Goal: Task Accomplishment & Management: Manage account settings

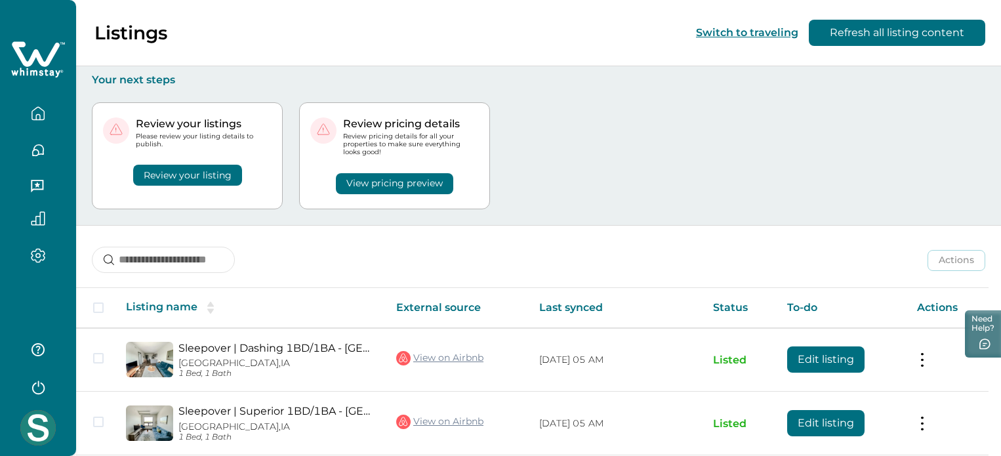
click at [177, 180] on button "Review your listing" at bounding box center [187, 175] width 109 height 21
click at [387, 173] on button "View pricing preview" at bounding box center [394, 183] width 117 height 21
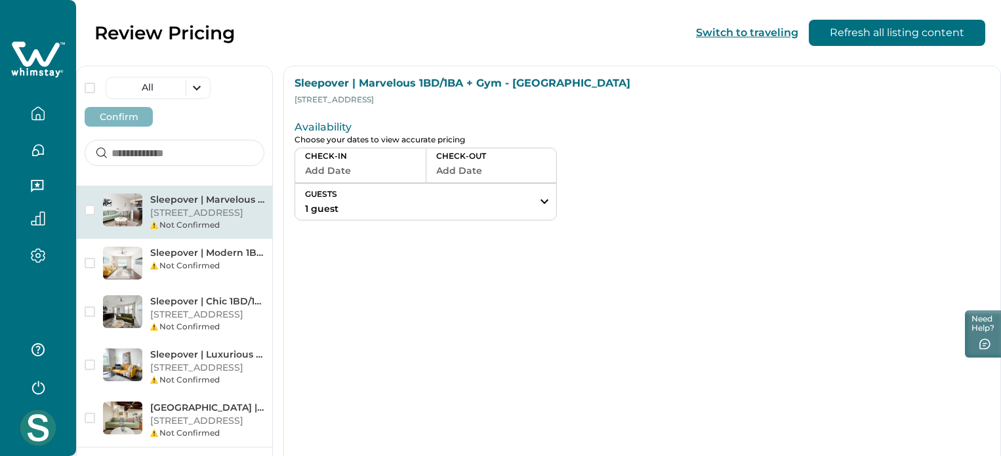
click at [228, 207] on p "[STREET_ADDRESS]" at bounding box center [207, 213] width 114 height 13
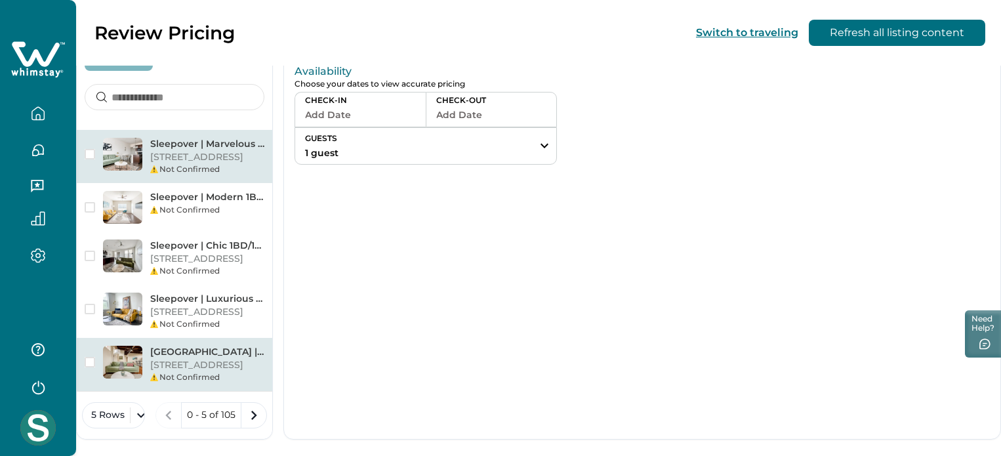
click at [241, 346] on p "[GEOGRAPHIC_DATA] | Central 2BD/1BA Condo - [GEOGRAPHIC_DATA]" at bounding box center [207, 352] width 114 height 13
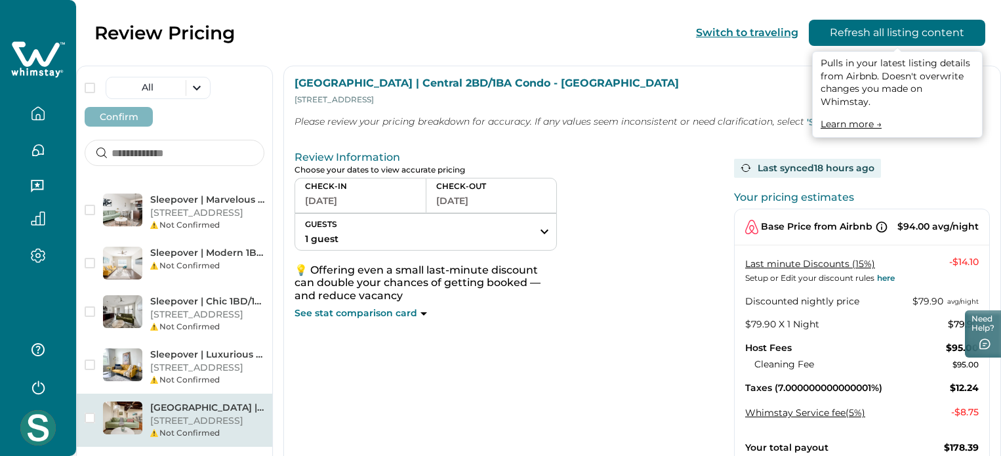
click at [887, 28] on button "Refresh all listing content" at bounding box center [897, 33] width 177 height 26
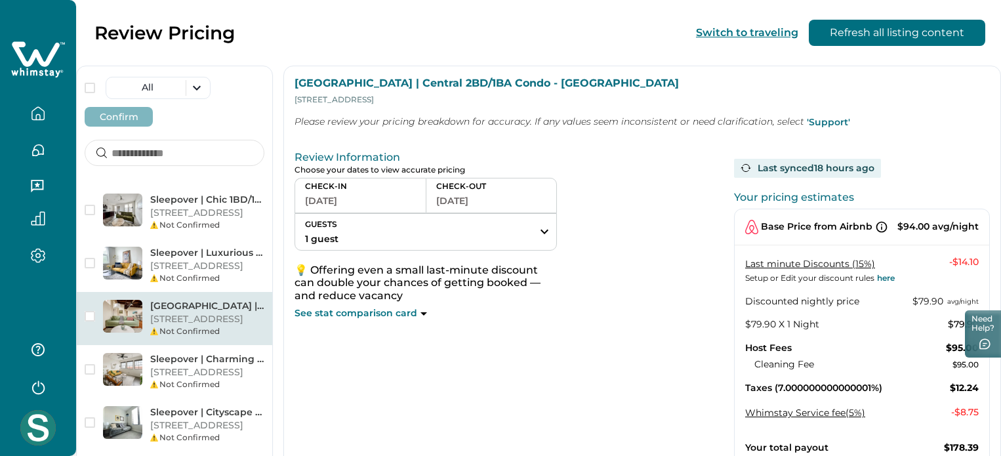
scroll to position [91, 0]
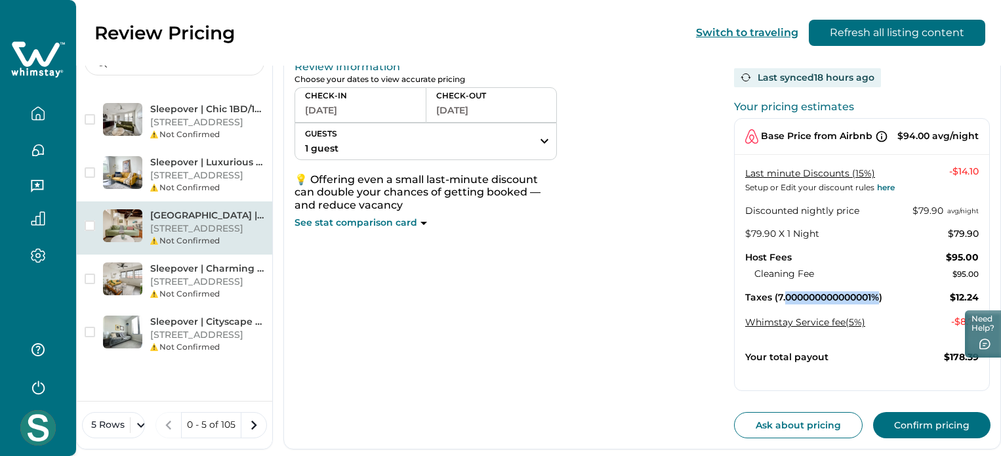
drag, startPoint x: 858, startPoint y: 295, endPoint x: 764, endPoint y: 288, distance: 93.4
click at [764, 291] on p "Taxes (7.000000000000001%)" at bounding box center [813, 297] width 137 height 13
click at [806, 291] on p "Taxes (7.000000000000001%)" at bounding box center [813, 297] width 137 height 13
click at [878, 270] on div "Cleaning Fee $95.00" at bounding box center [867, 274] width 224 height 13
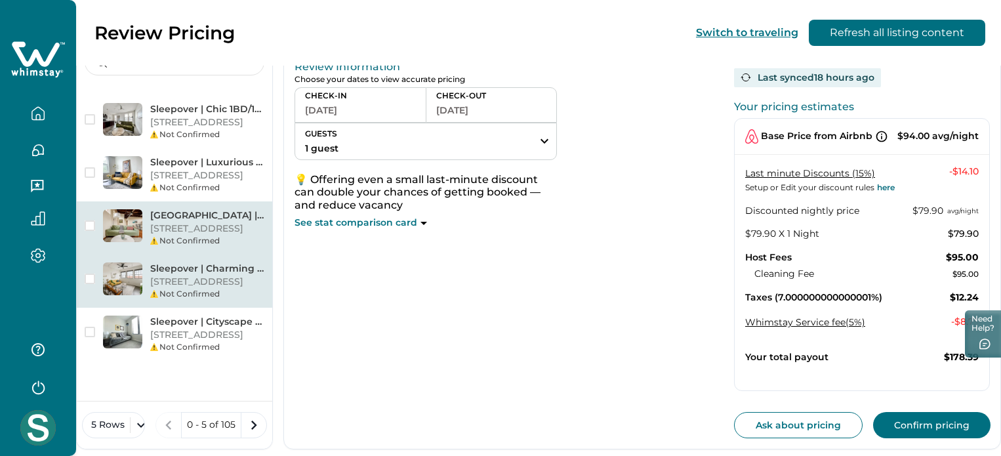
click at [253, 276] on p "[STREET_ADDRESS]" at bounding box center [207, 282] width 114 height 13
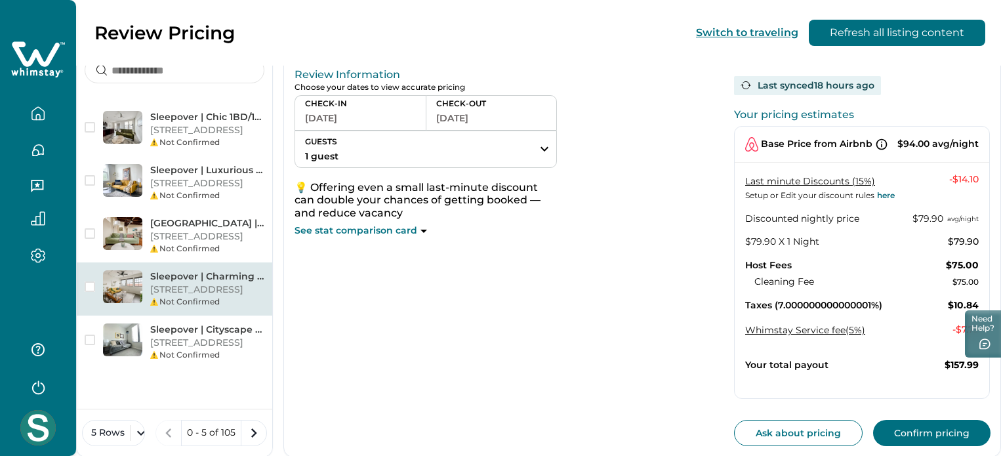
scroll to position [91, 0]
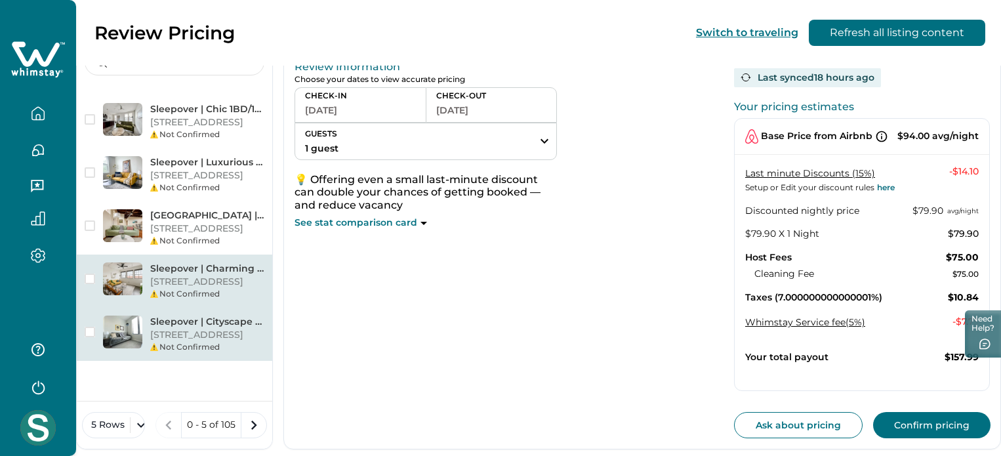
click at [249, 329] on p "[STREET_ADDRESS]" at bounding box center [207, 335] width 114 height 13
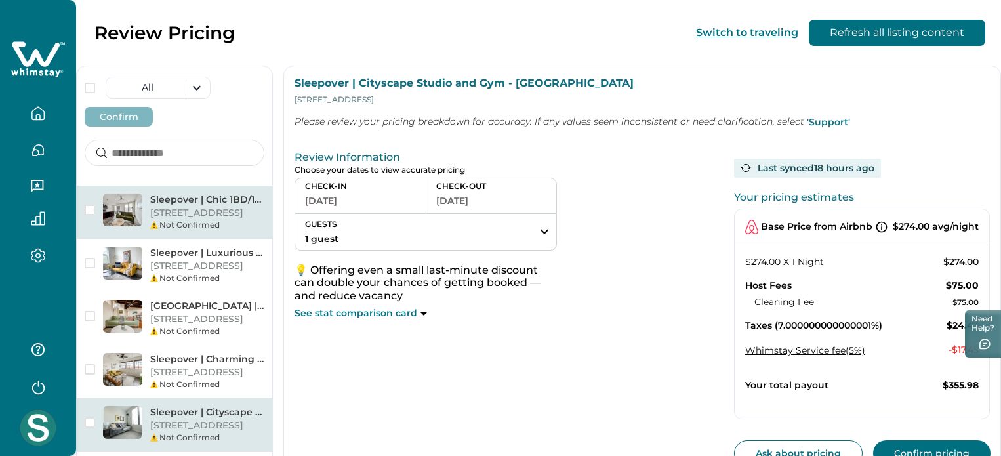
click at [209, 207] on p "[STREET_ADDRESS]" at bounding box center [207, 213] width 114 height 13
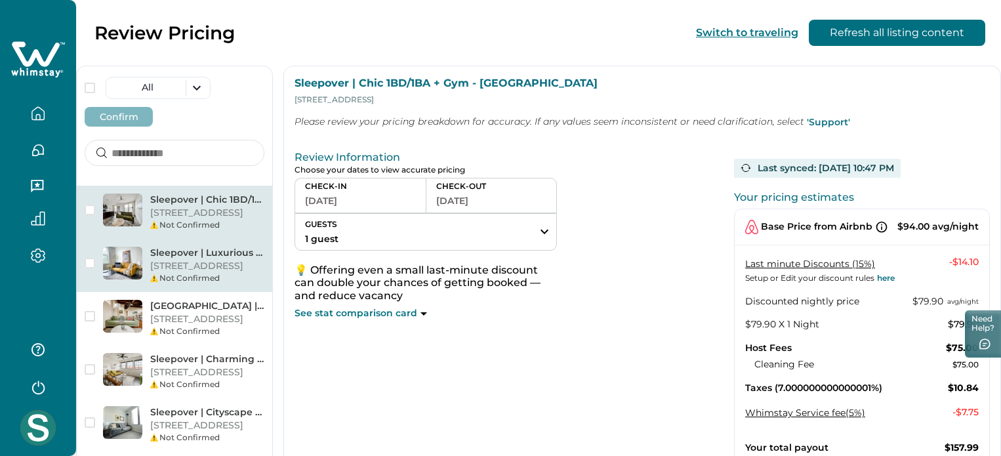
scroll to position [66, 0]
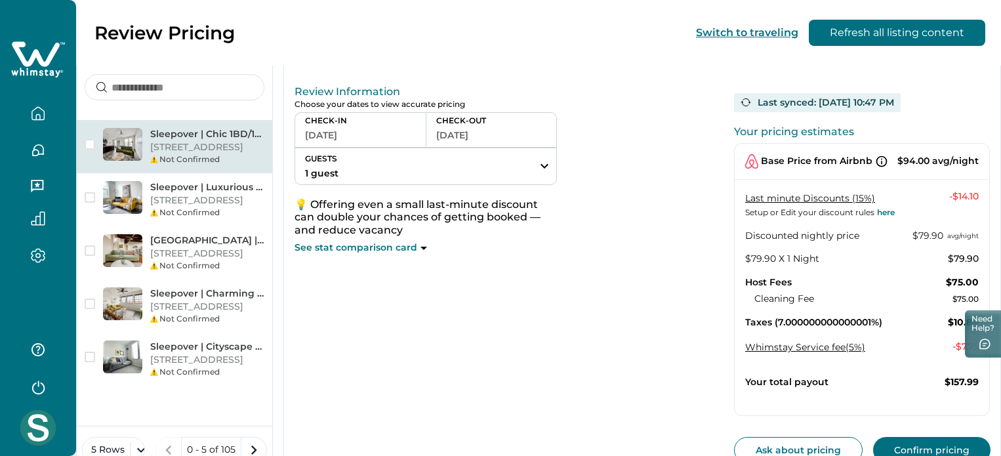
click at [926, 442] on button "Confirm pricing" at bounding box center [931, 450] width 117 height 26
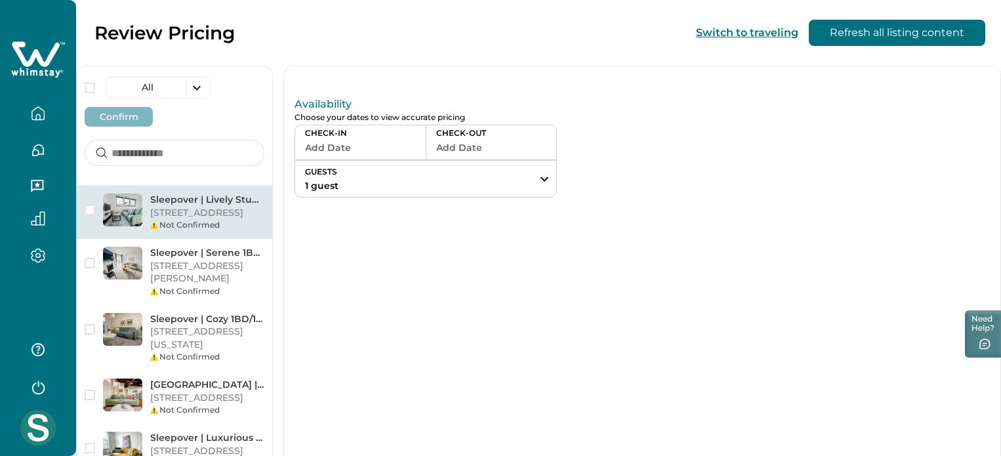
click at [238, 207] on p "[STREET_ADDRESS]" at bounding box center [207, 213] width 114 height 13
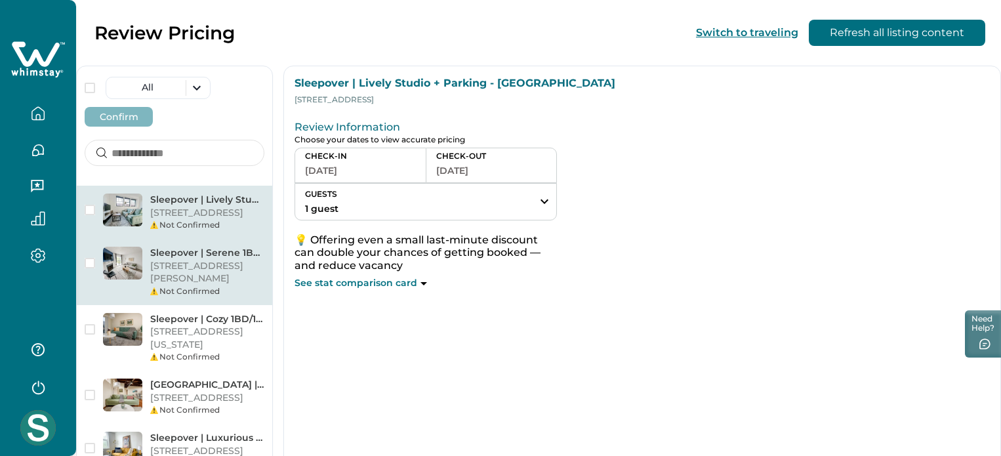
click at [213, 247] on p "Sleepover | Serene 1BD/1BA + Gym - [GEOGRAPHIC_DATA] [GEOGRAPHIC_DATA]" at bounding box center [207, 253] width 114 height 13
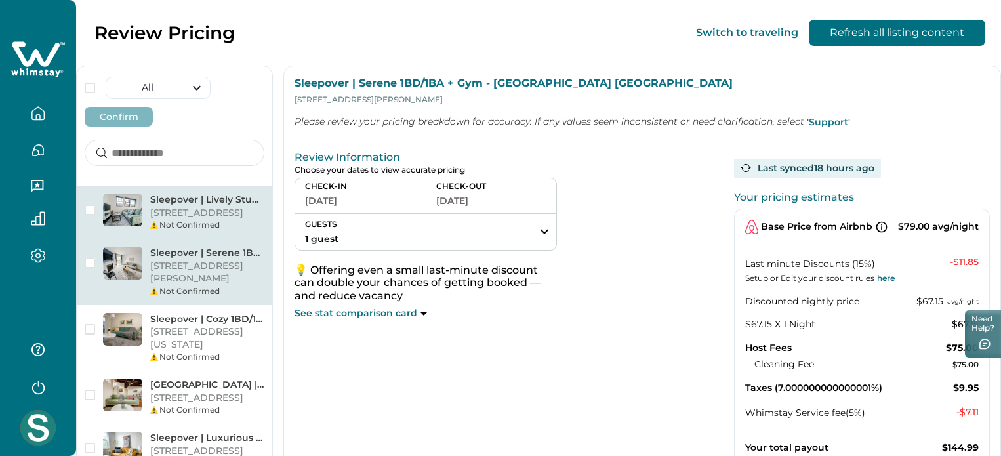
click at [220, 207] on p "[STREET_ADDRESS]" at bounding box center [207, 213] width 114 height 13
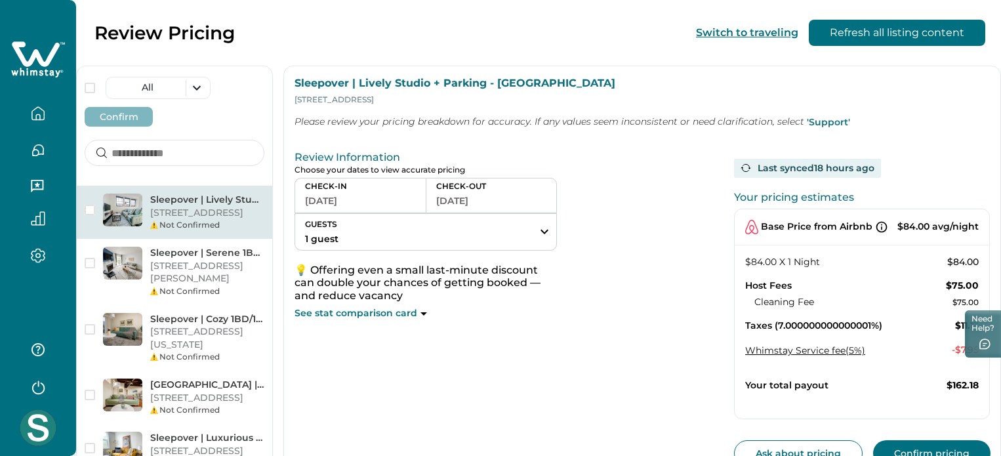
scroll to position [83, 0]
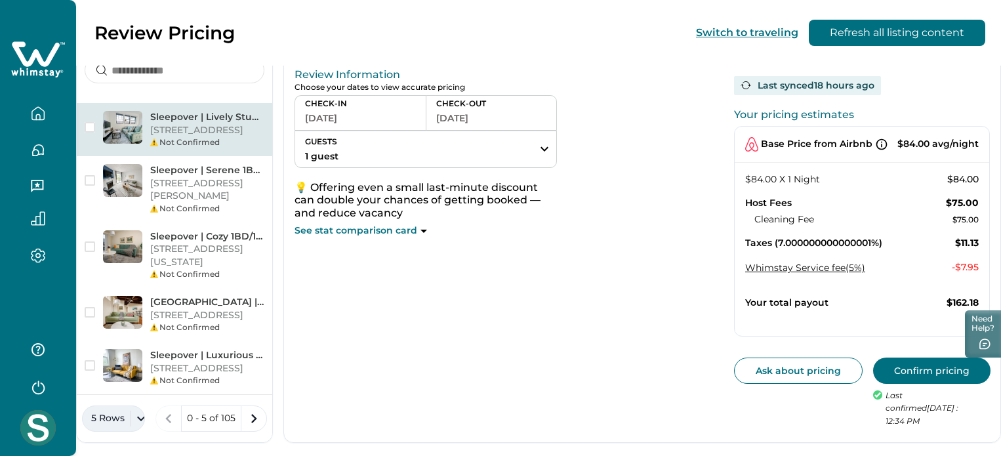
click at [145, 405] on button "5 Rows" at bounding box center [113, 418] width 63 height 26
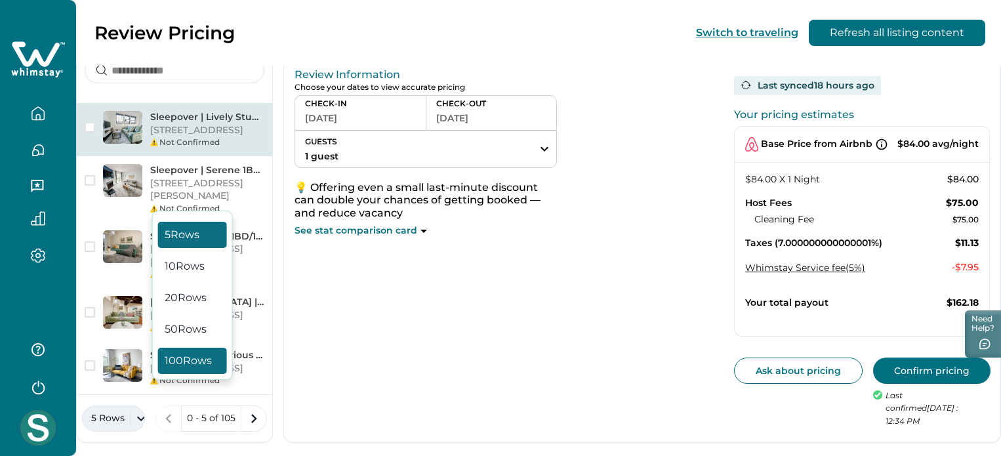
click at [197, 370] on button "100 Rows" at bounding box center [192, 361] width 69 height 26
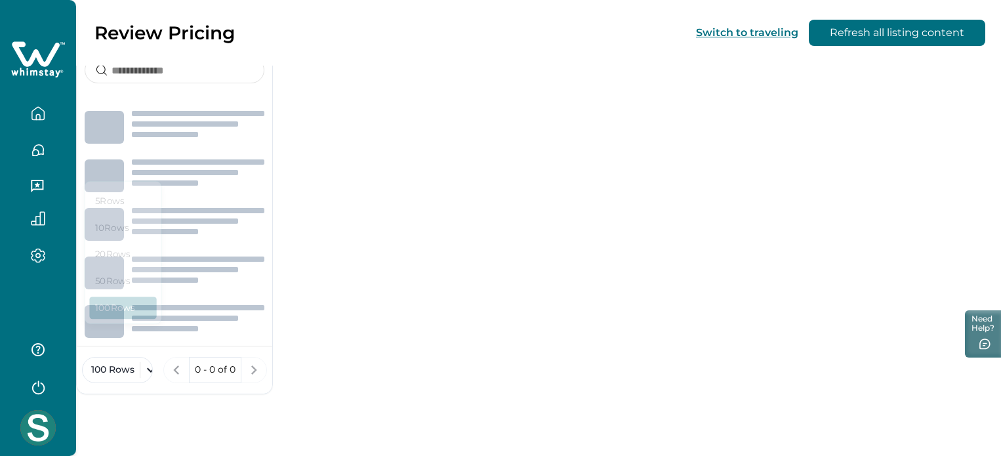
scroll to position [56, 0]
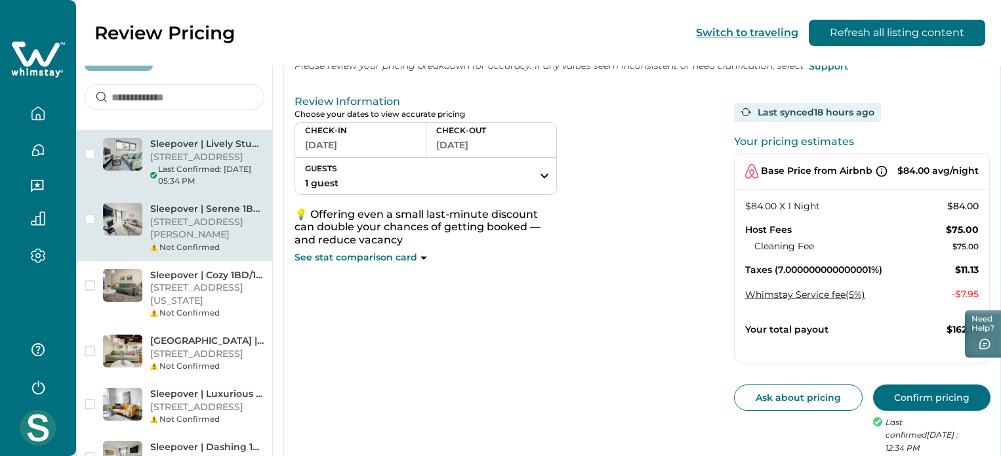
click at [223, 216] on p "[STREET_ADDRESS][PERSON_NAME]" at bounding box center [207, 229] width 114 height 26
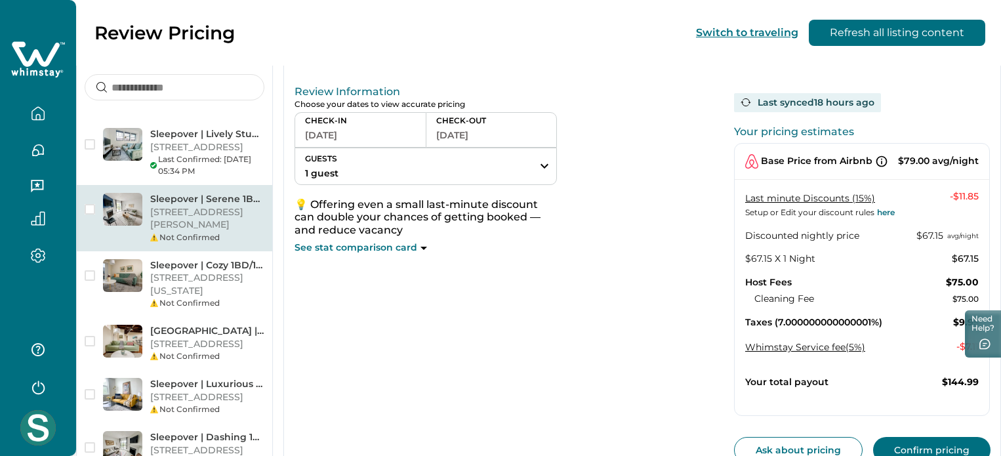
scroll to position [121, 0]
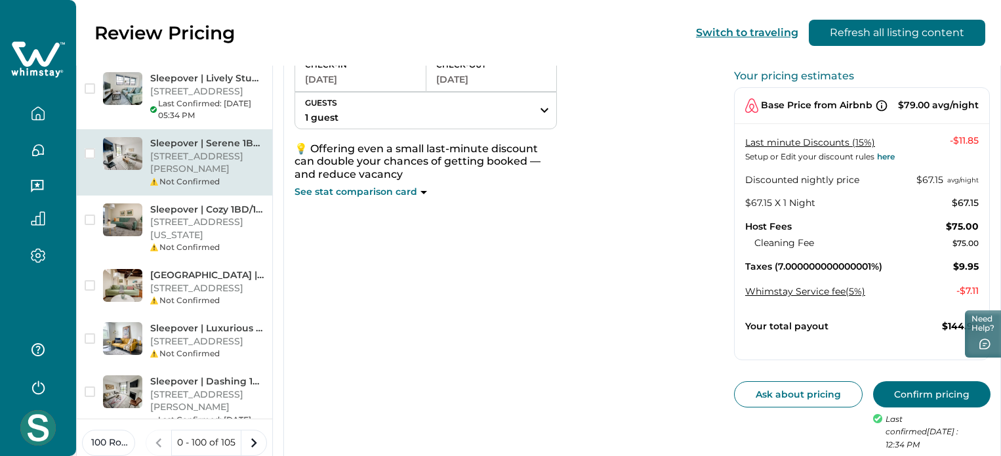
click at [905, 376] on div "Last synced 18 hours ago Your pricing estimates Base Price from Airbnb $79.00 a…" at bounding box center [862, 237] width 256 height 427
click at [904, 390] on button "Confirm pricing" at bounding box center [931, 394] width 117 height 26
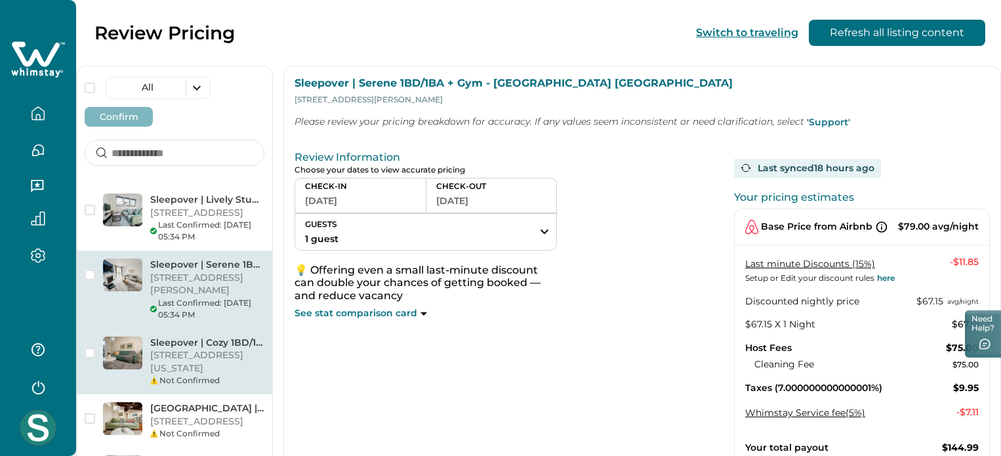
scroll to position [66, 0]
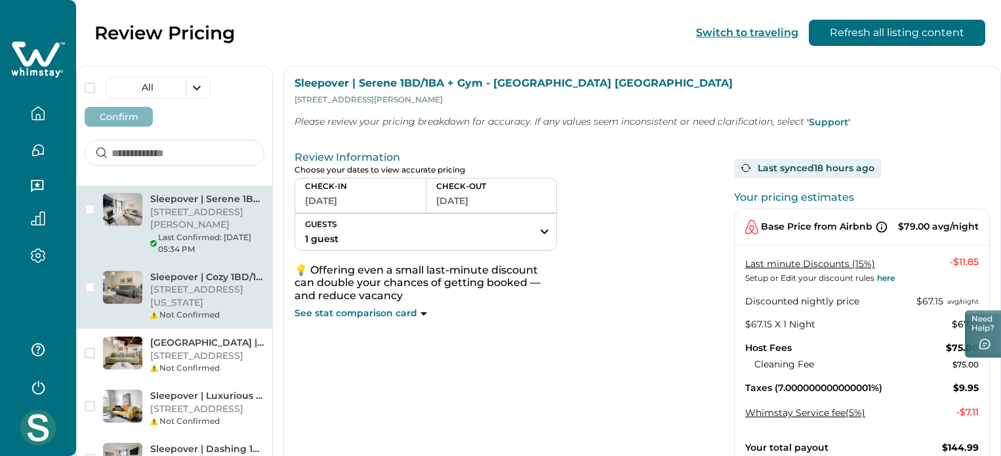
click at [264, 283] on p "[STREET_ADDRESS][US_STATE]" at bounding box center [207, 296] width 114 height 26
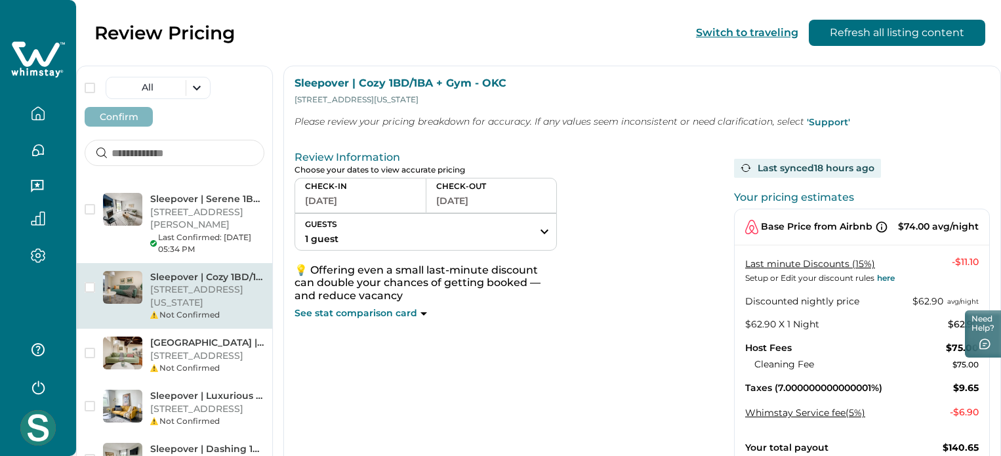
scroll to position [121, 0]
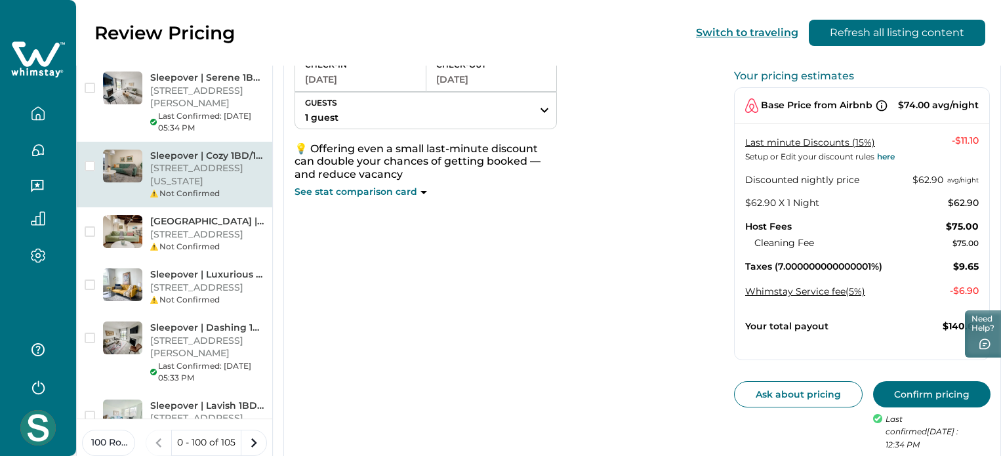
drag, startPoint x: 914, startPoint y: 390, endPoint x: 906, endPoint y: 455, distance: 65.4
click at [907, 444] on div "Review Information Choose your dates to view accurate pricing CHECK-IN [DATE] C…" at bounding box center [642, 238] width 717 height 448
click at [920, 381] on button "Confirm pricing" at bounding box center [931, 394] width 117 height 26
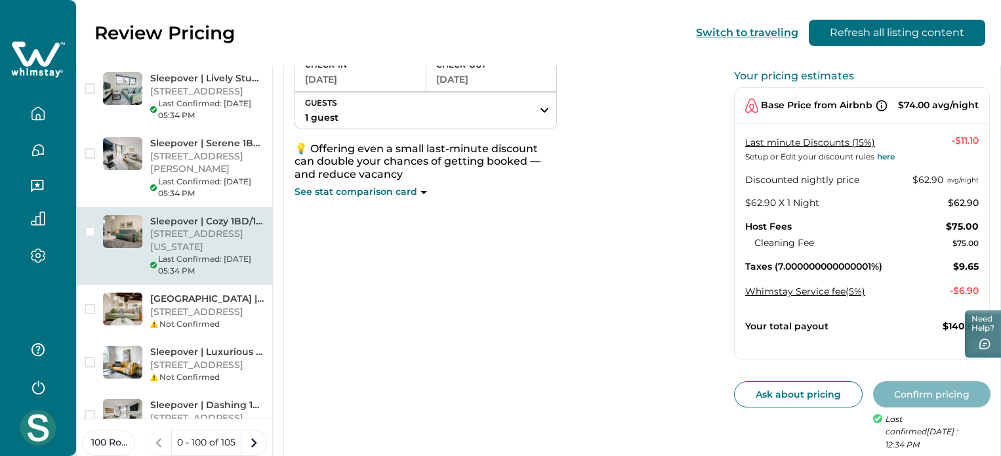
scroll to position [66, 0]
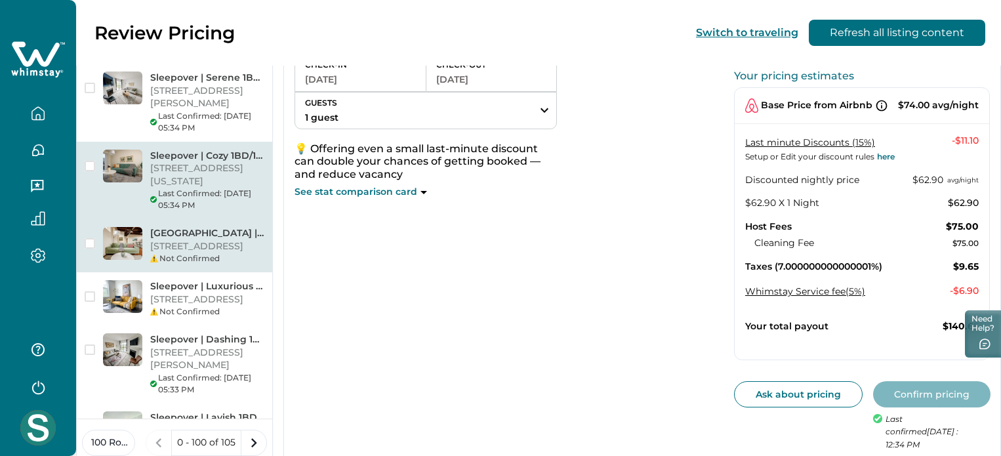
click at [213, 240] on p "[STREET_ADDRESS]" at bounding box center [207, 246] width 114 height 13
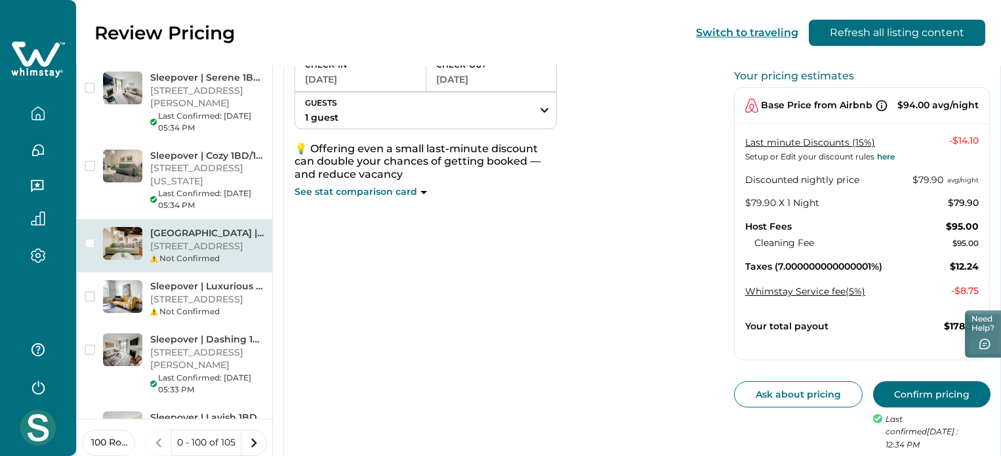
click at [884, 381] on button "Confirm pricing" at bounding box center [931, 394] width 117 height 26
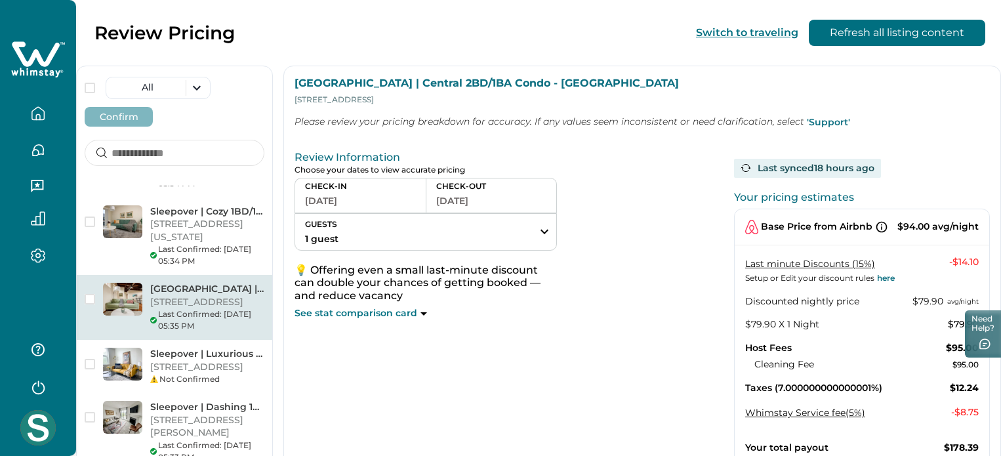
scroll to position [197, 0]
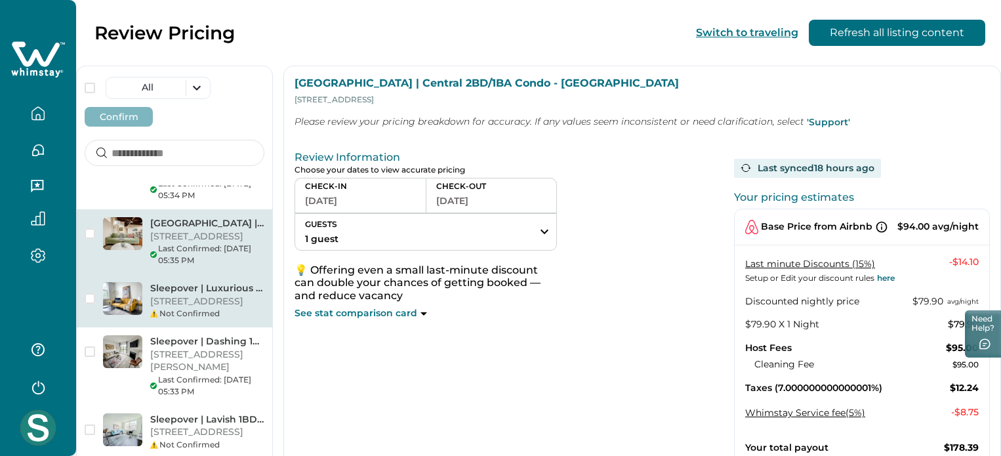
click at [235, 295] on p "[STREET_ADDRESS]" at bounding box center [207, 301] width 114 height 13
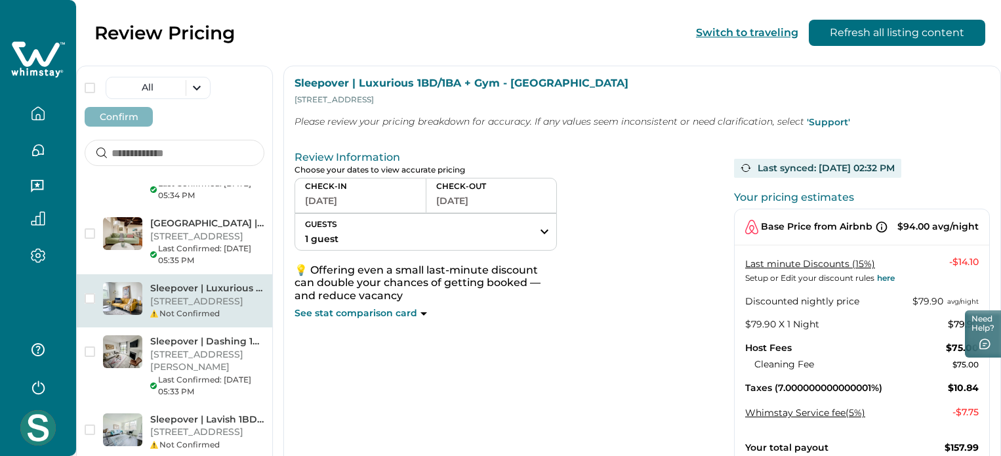
scroll to position [121, 0]
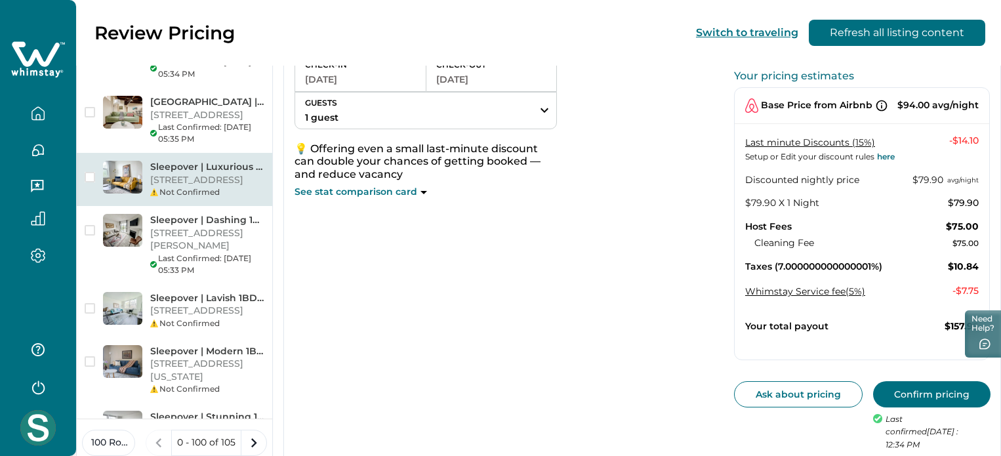
click at [917, 394] on button "Confirm pricing" at bounding box center [931, 394] width 117 height 26
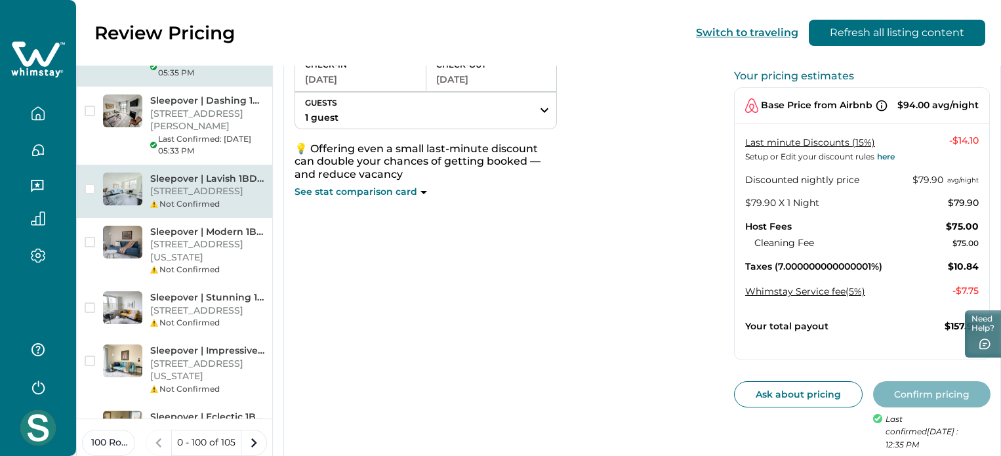
scroll to position [262, 0]
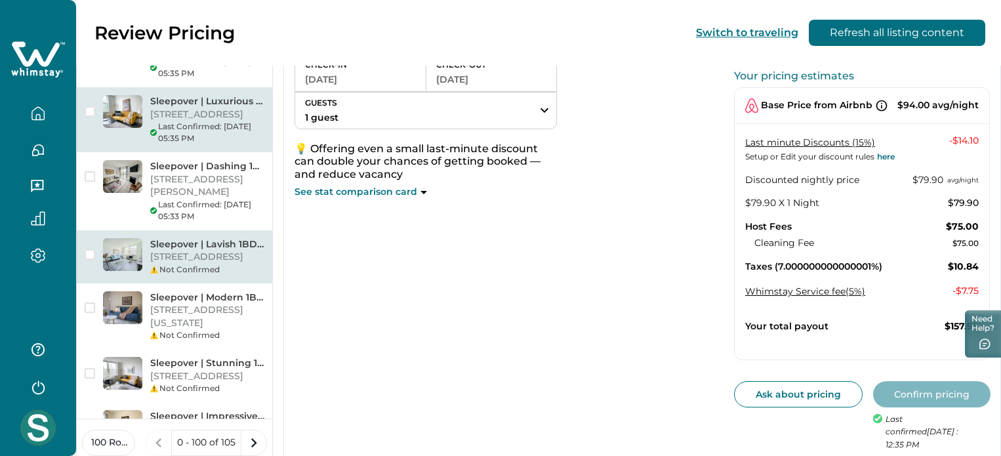
click at [236, 251] on p "[STREET_ADDRESS]" at bounding box center [207, 257] width 114 height 13
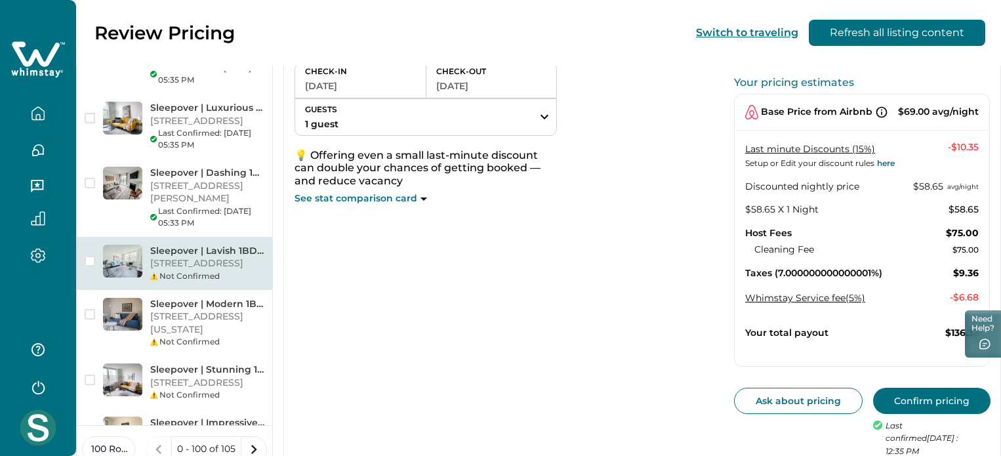
scroll to position [121, 0]
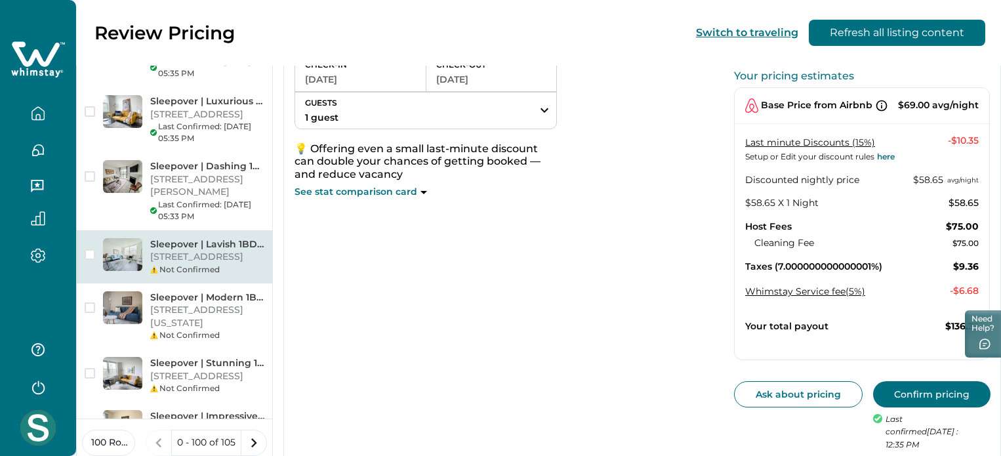
click at [892, 401] on button "Confirm pricing" at bounding box center [931, 394] width 117 height 26
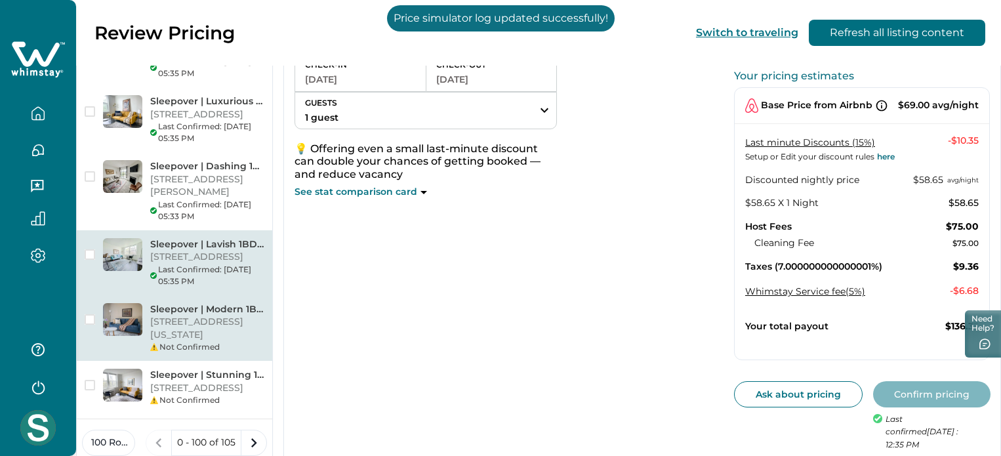
click at [244, 316] on p "[STREET_ADDRESS][US_STATE]" at bounding box center [207, 329] width 114 height 26
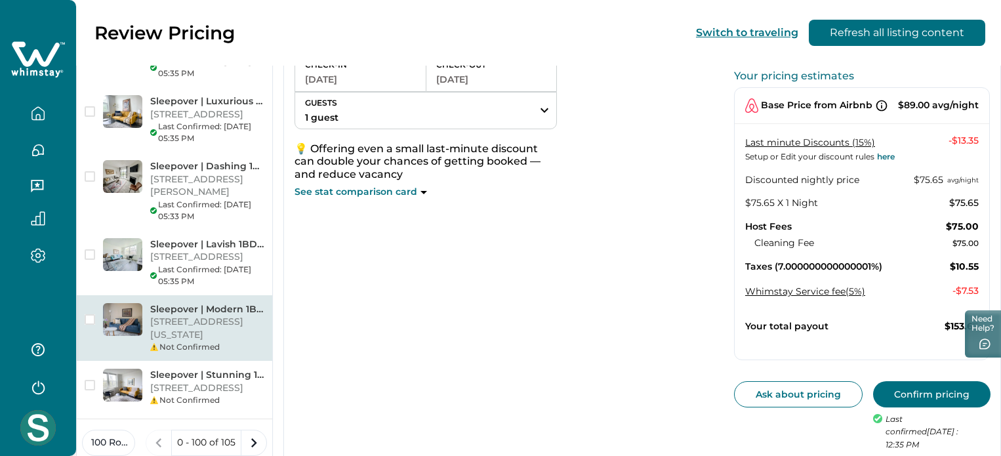
click at [903, 381] on button "Confirm pricing" at bounding box center [931, 394] width 117 height 26
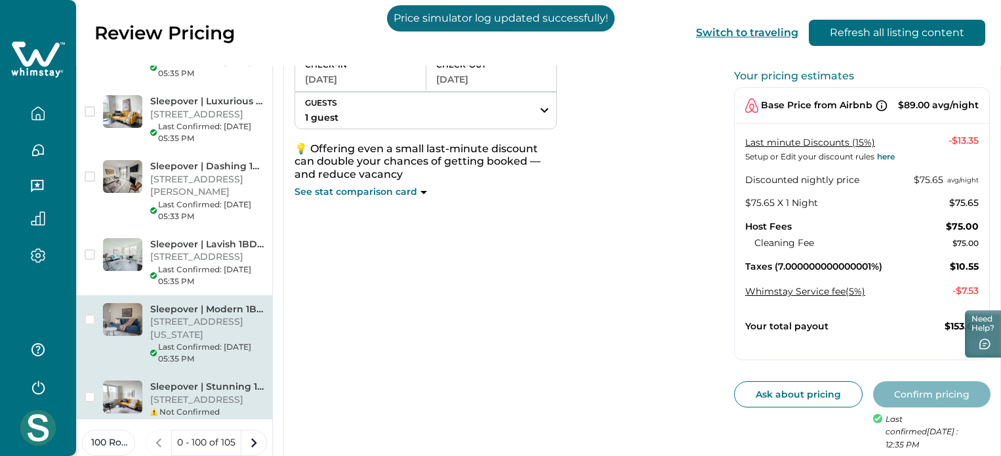
scroll to position [328, 0]
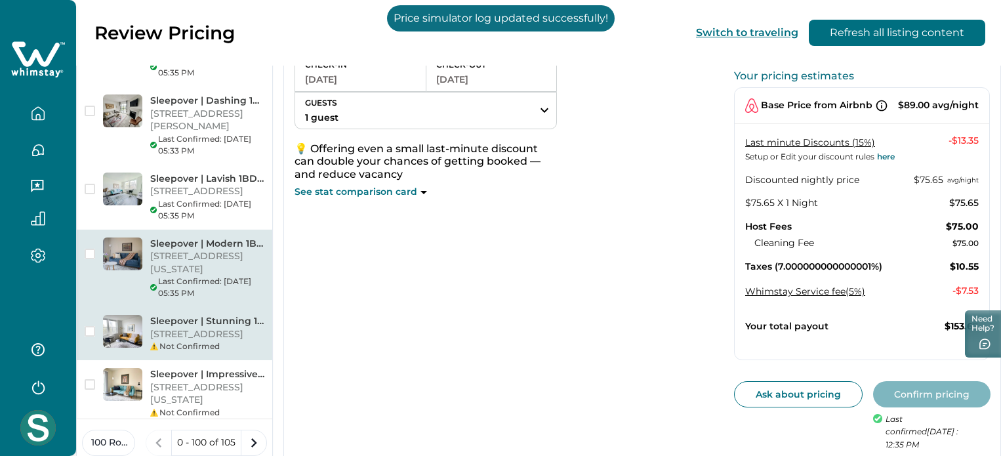
click at [221, 328] on p "[STREET_ADDRESS]" at bounding box center [207, 334] width 114 height 13
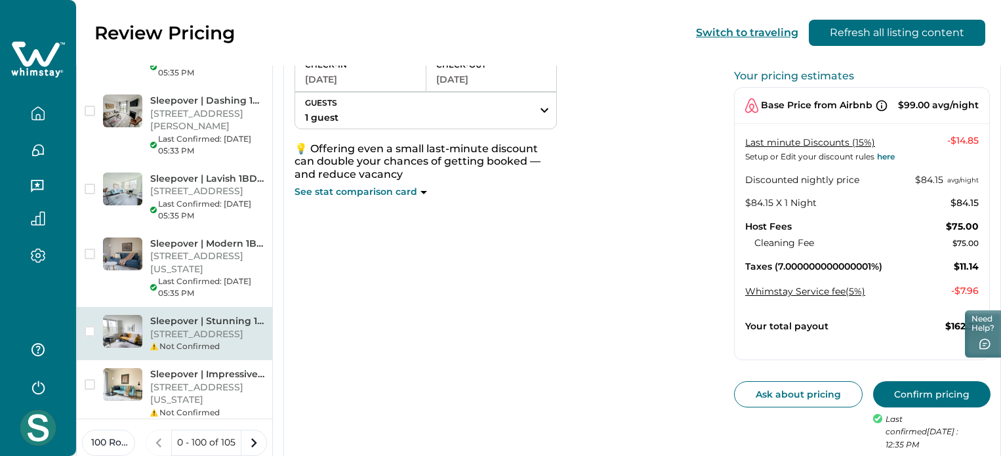
click at [898, 387] on button "Confirm pricing" at bounding box center [931, 394] width 117 height 26
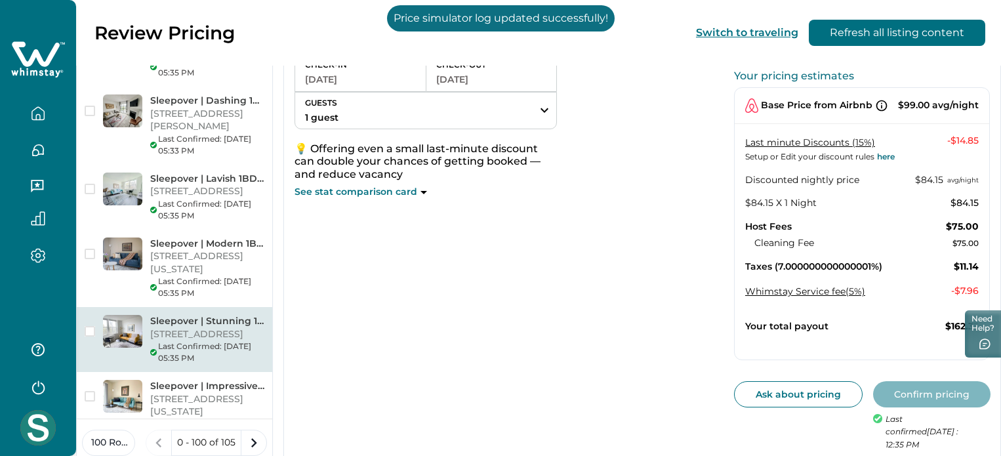
scroll to position [394, 0]
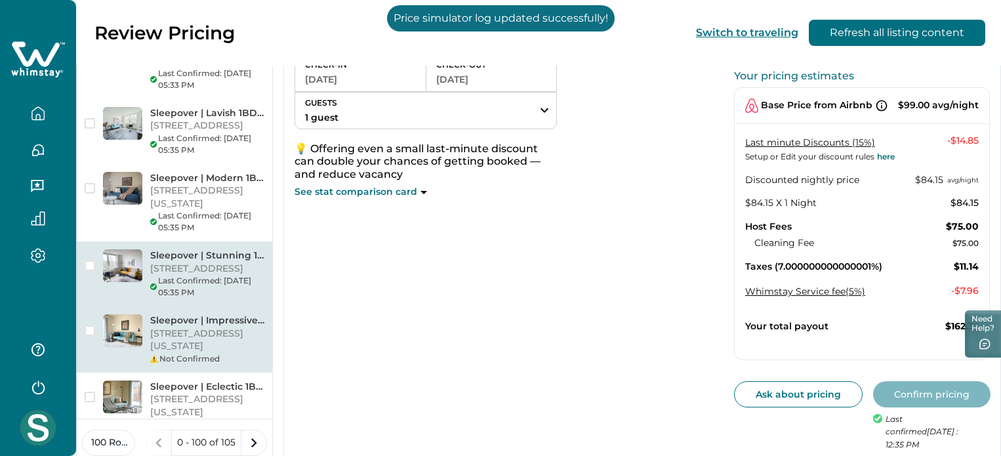
click at [245, 327] on p "[STREET_ADDRESS][US_STATE]" at bounding box center [207, 340] width 114 height 26
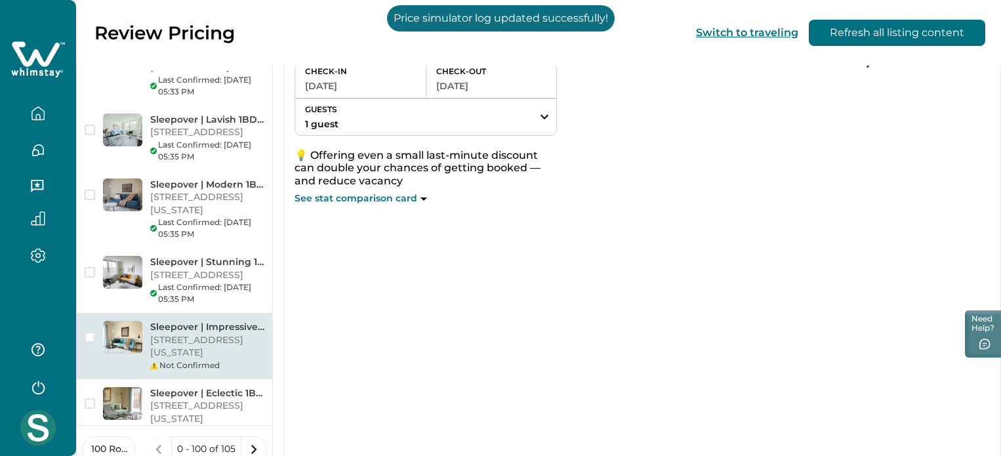
scroll to position [121, 0]
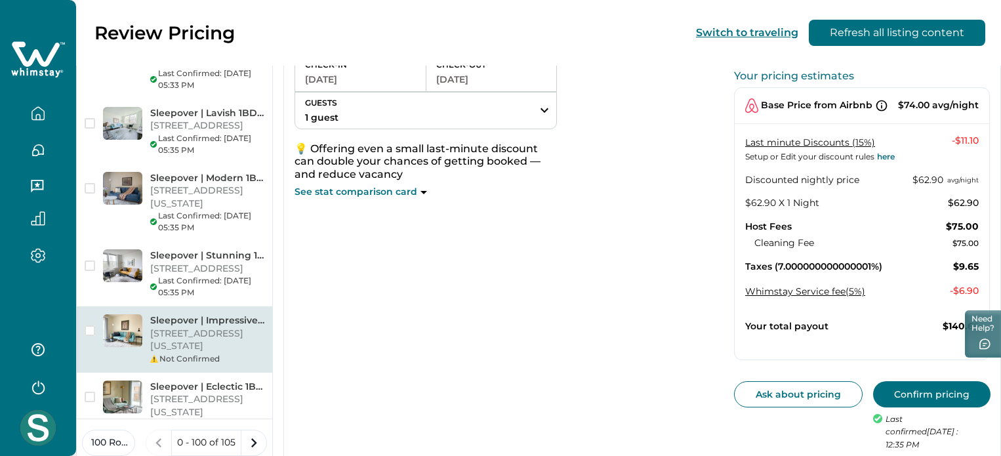
click at [898, 385] on button "Confirm pricing" at bounding box center [931, 394] width 117 height 26
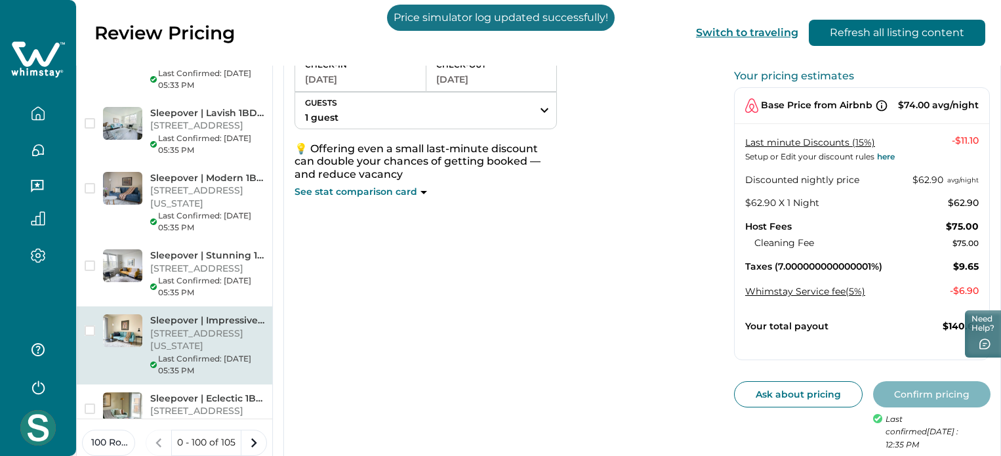
scroll to position [459, 0]
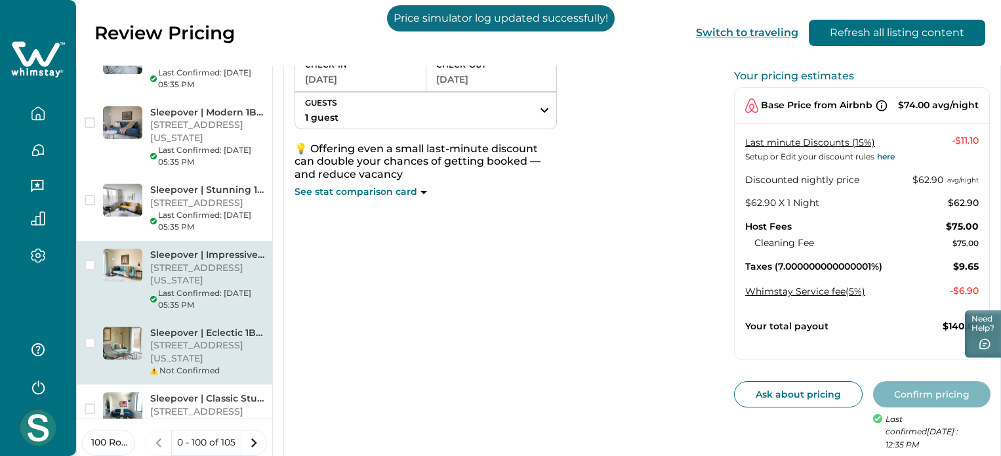
click at [214, 327] on p "Sleepover | Eclectic 1BD/1BA + Balcony - OKC" at bounding box center [207, 333] width 114 height 13
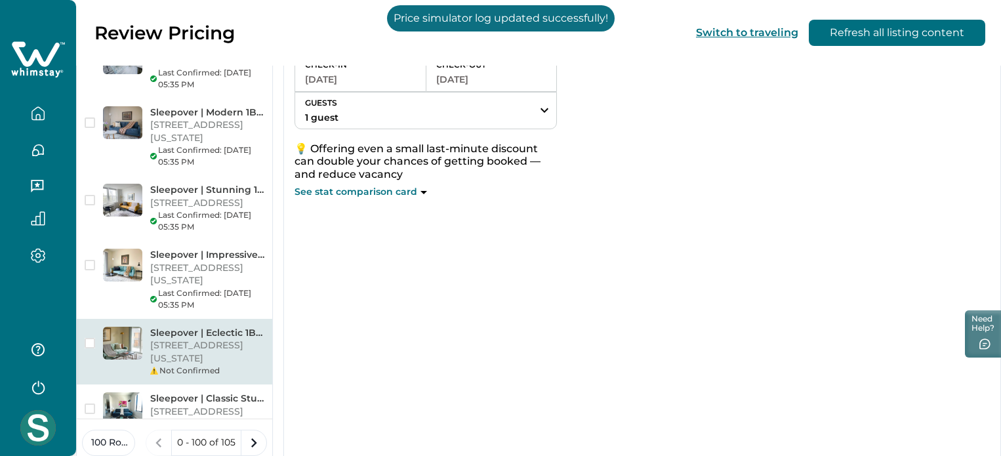
scroll to position [115, 0]
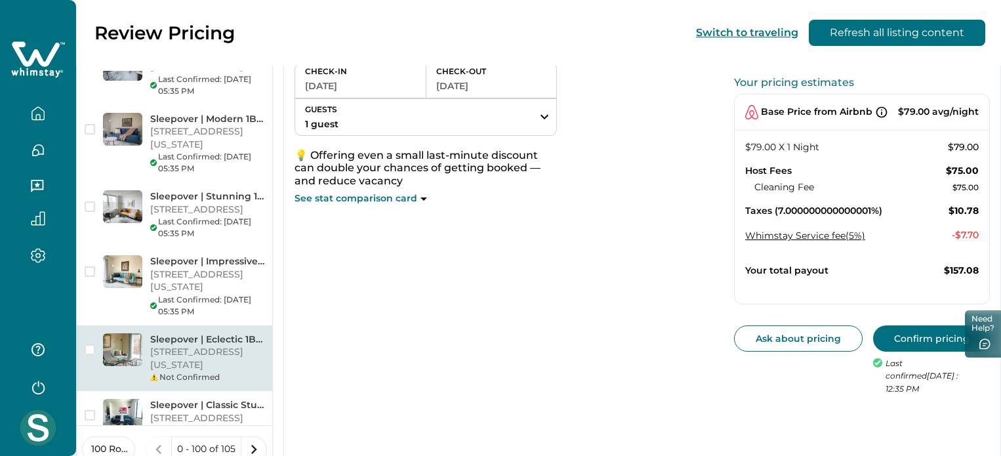
click at [934, 331] on button "Confirm pricing" at bounding box center [931, 338] width 117 height 26
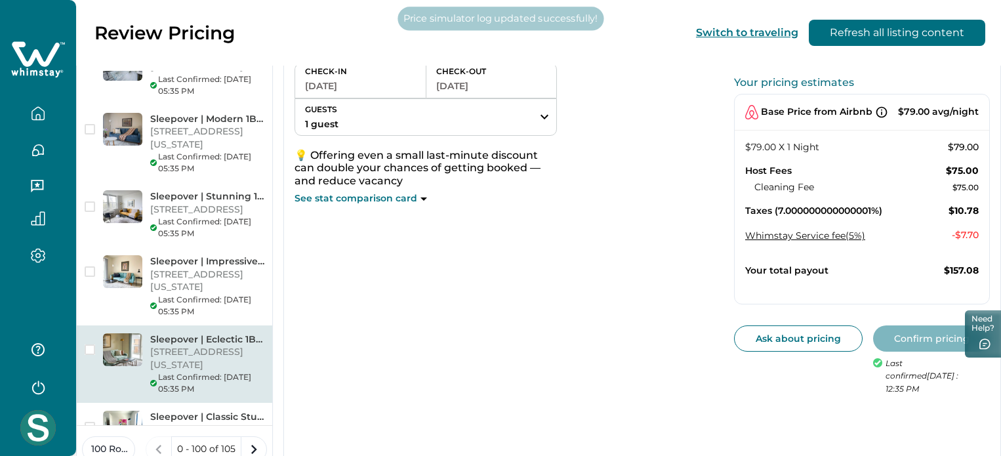
click at [103, 325] on div "Sleepover | Eclectic 1BD/1BA + Balcony - OKC [STREET_ADDRESS][US_STATE] Last Co…" at bounding box center [175, 364] width 196 height 78
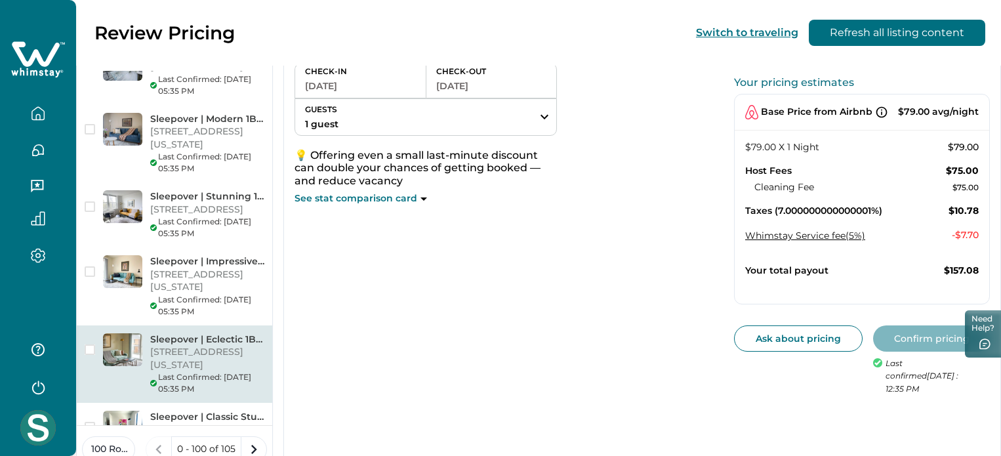
drag, startPoint x: 234, startPoint y: 318, endPoint x: 269, endPoint y: 347, distance: 45.2
click at [245, 411] on div "Sleepover | Classic Studio and Gym - [GEOGRAPHIC_DATA] [STREET_ADDRESS] Not Con…" at bounding box center [207, 429] width 114 height 37
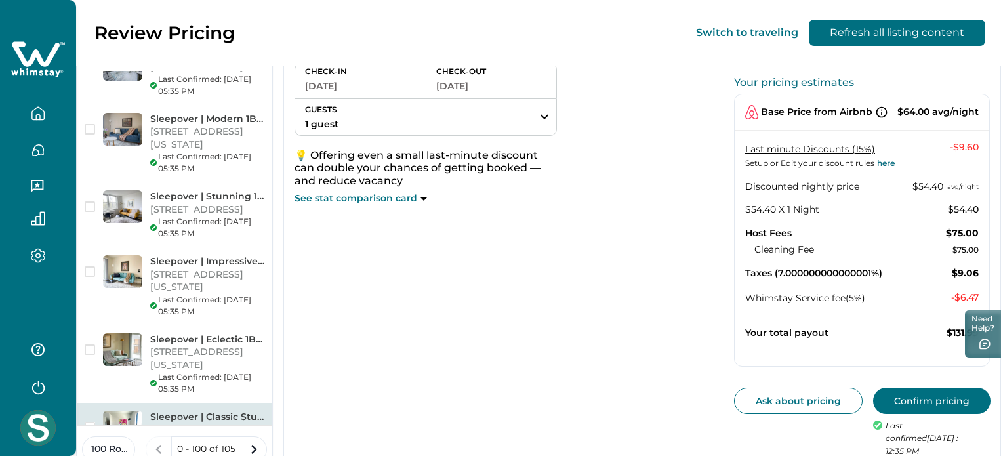
click at [879, 396] on button "Confirm pricing" at bounding box center [931, 401] width 117 height 26
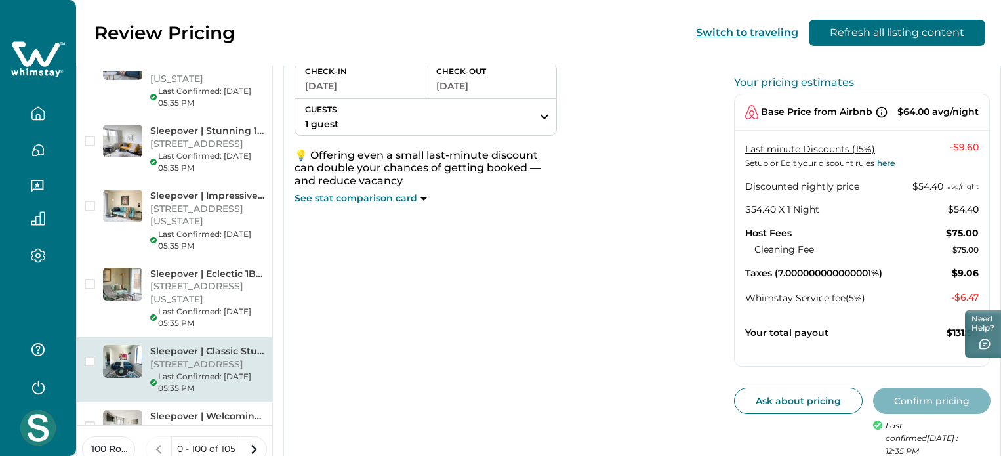
scroll to position [722, 0]
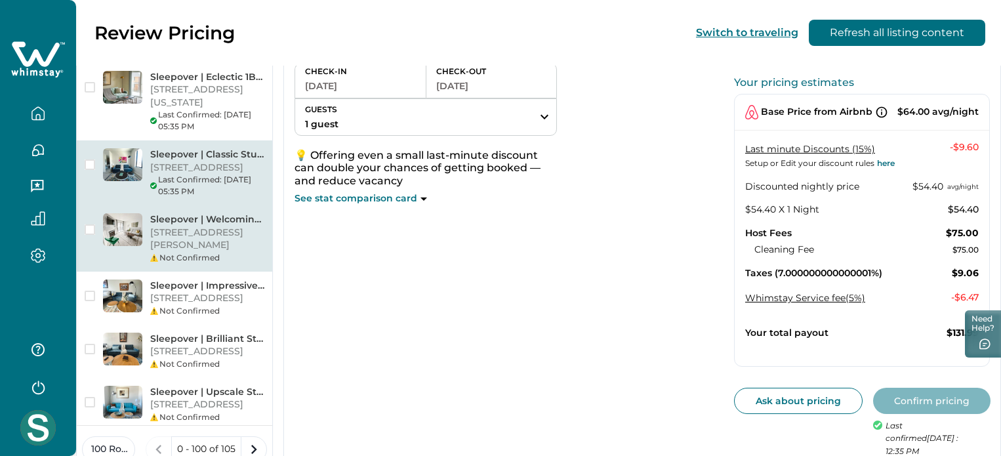
click at [222, 252] on div "Not Confirmed" at bounding box center [207, 258] width 114 height 12
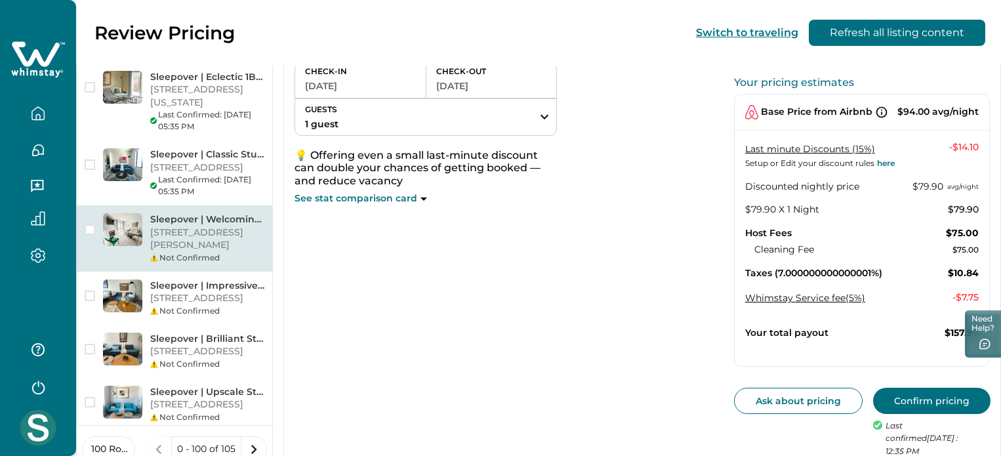
click at [887, 393] on button "Confirm pricing" at bounding box center [931, 401] width 117 height 26
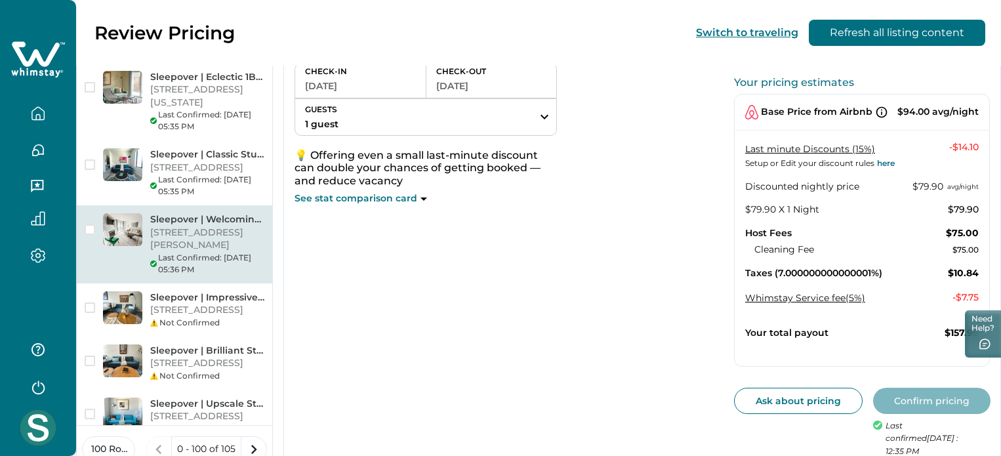
drag, startPoint x: 238, startPoint y: 159, endPoint x: 817, endPoint y: 236, distance: 583.8
click at [239, 304] on p "[STREET_ADDRESS]" at bounding box center [207, 310] width 114 height 13
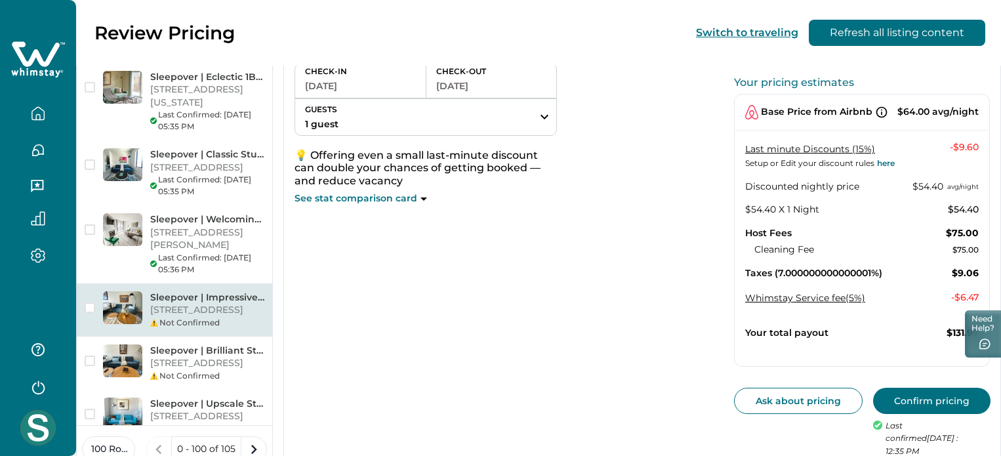
click at [900, 392] on button "Confirm pricing" at bounding box center [931, 401] width 117 height 26
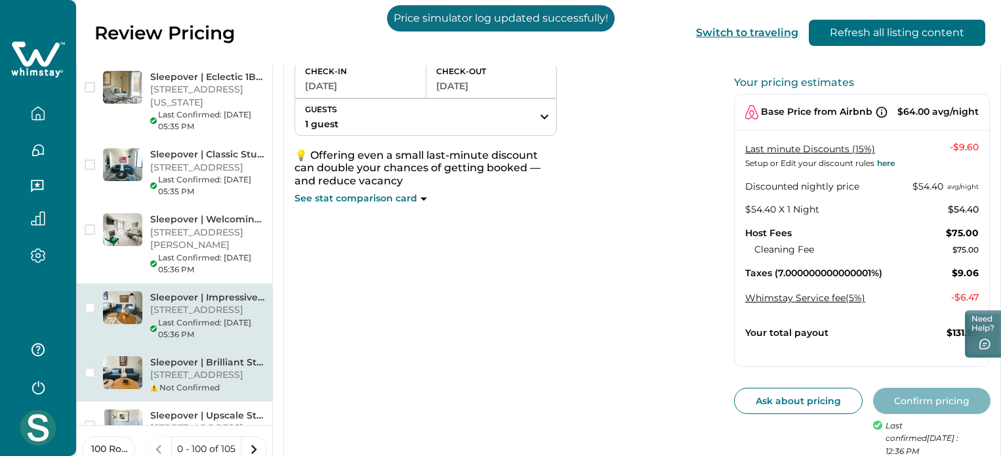
click at [238, 369] on p "[STREET_ADDRESS]" at bounding box center [207, 375] width 114 height 13
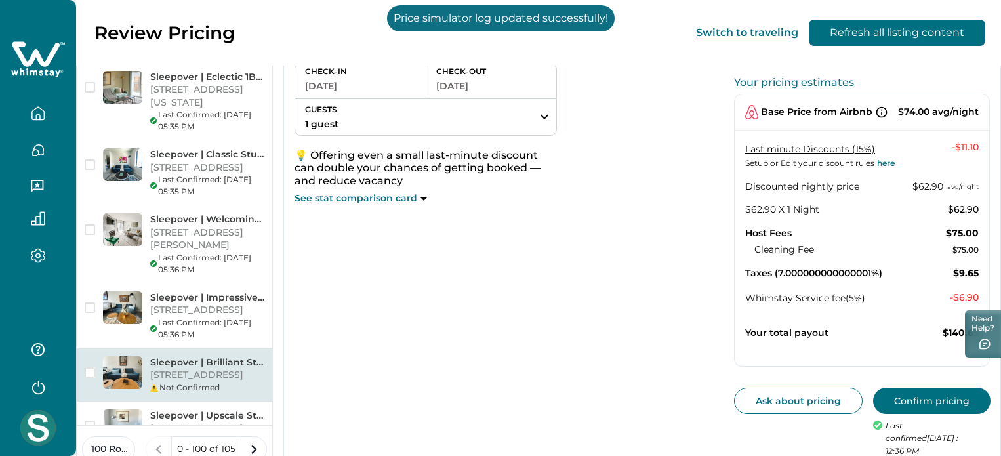
click at [902, 402] on button "Confirm pricing" at bounding box center [931, 401] width 117 height 26
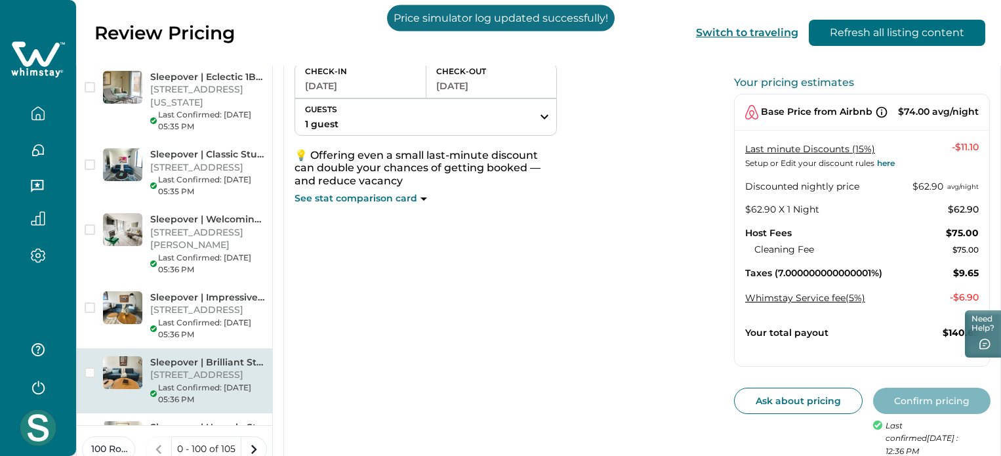
scroll to position [787, 0]
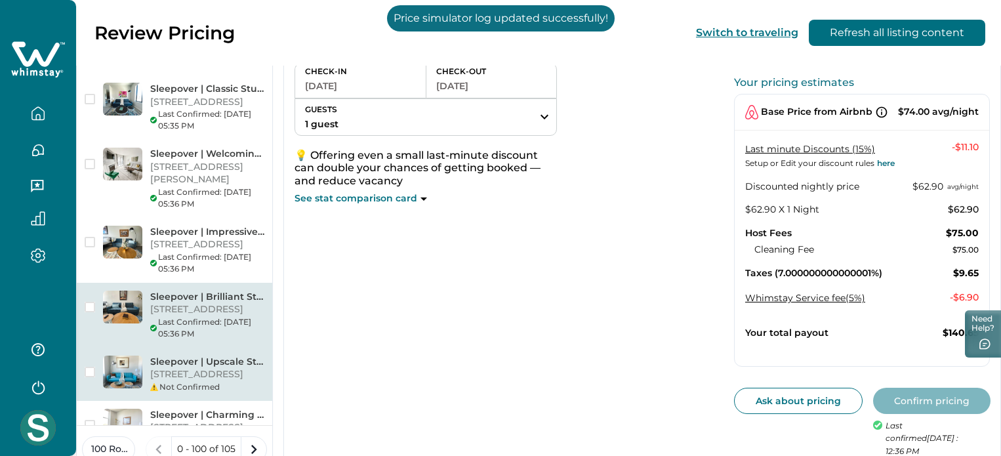
click at [224, 348] on div "Sleepover | Upscale Studio and Gym - [GEOGRAPHIC_DATA] [STREET_ADDRESS] Not Con…" at bounding box center [175, 374] width 196 height 53
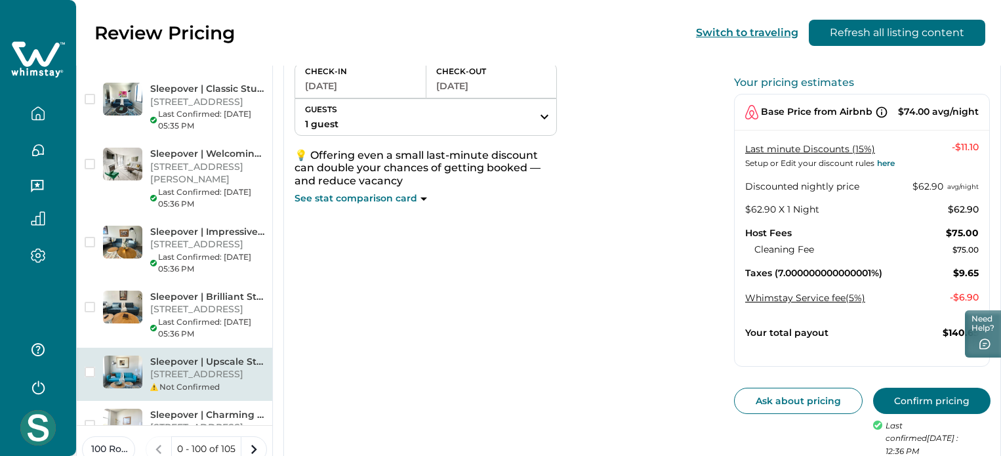
click at [896, 391] on button "Confirm pricing" at bounding box center [931, 401] width 117 height 26
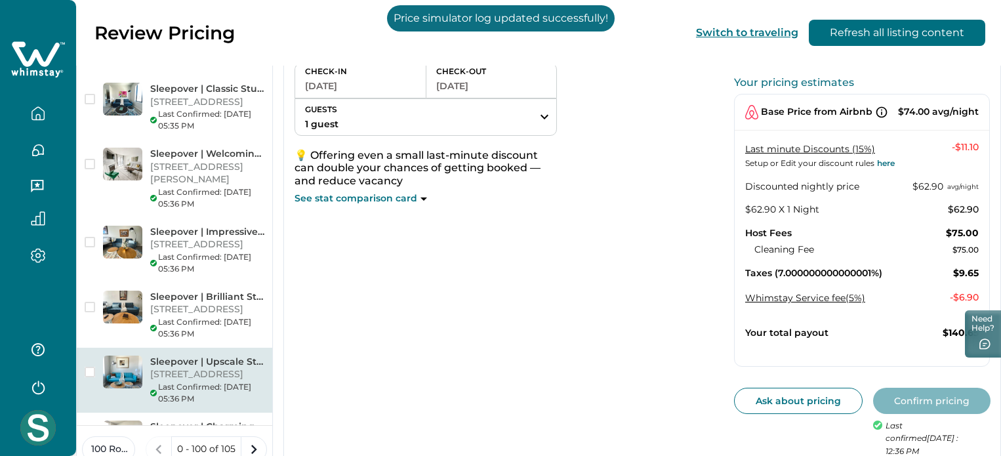
scroll to position [853, 0]
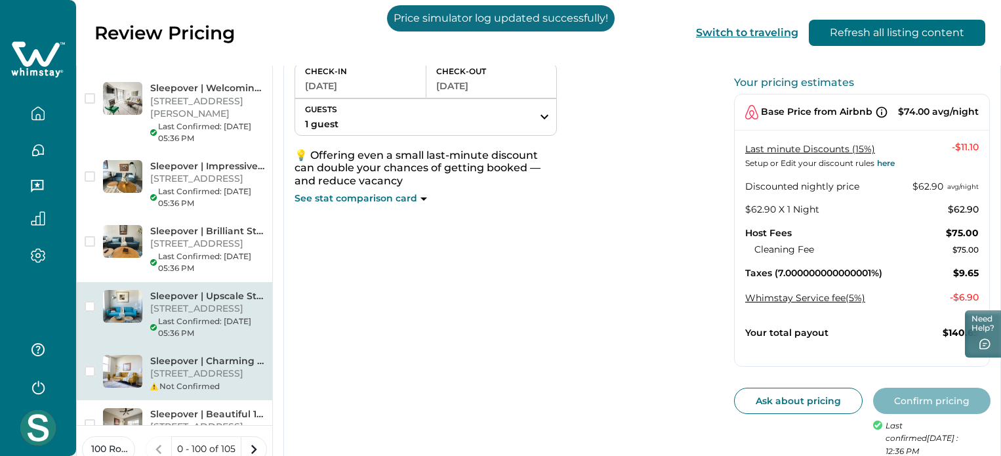
click at [258, 367] on p "[STREET_ADDRESS]" at bounding box center [207, 373] width 114 height 13
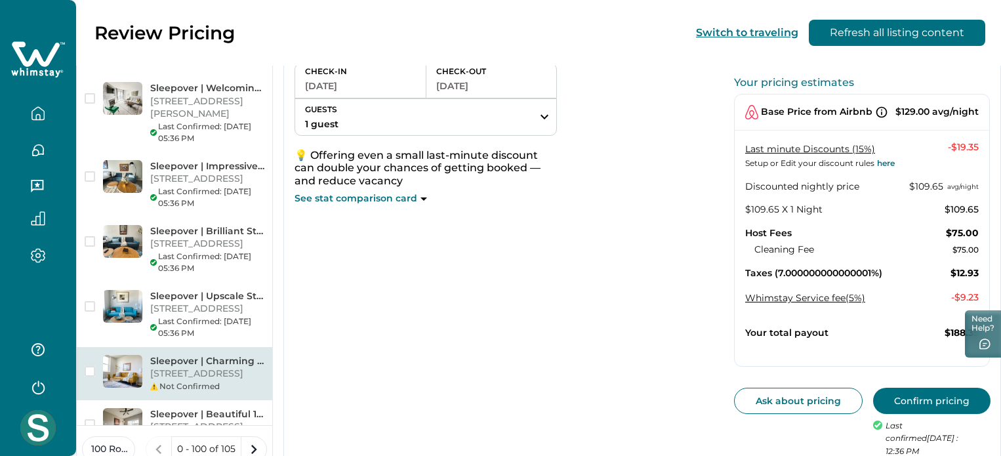
click at [883, 392] on button "Confirm pricing" at bounding box center [931, 401] width 117 height 26
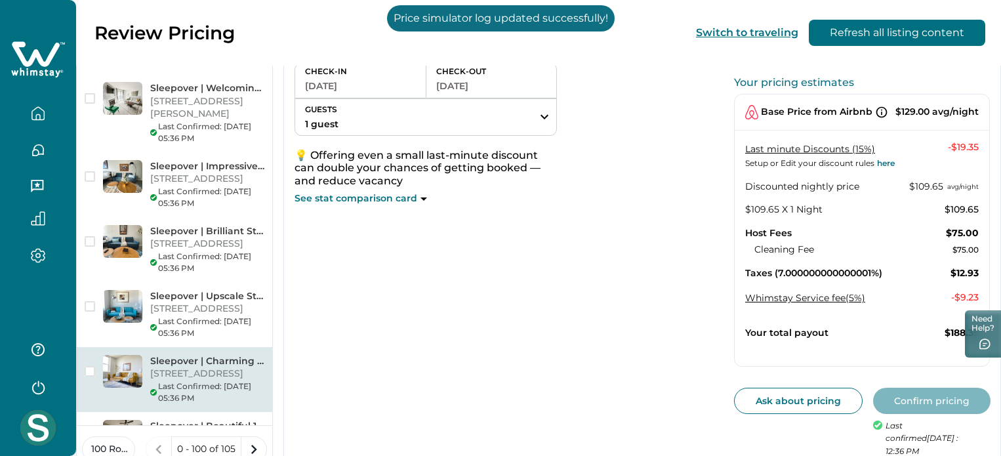
scroll to position [919, 0]
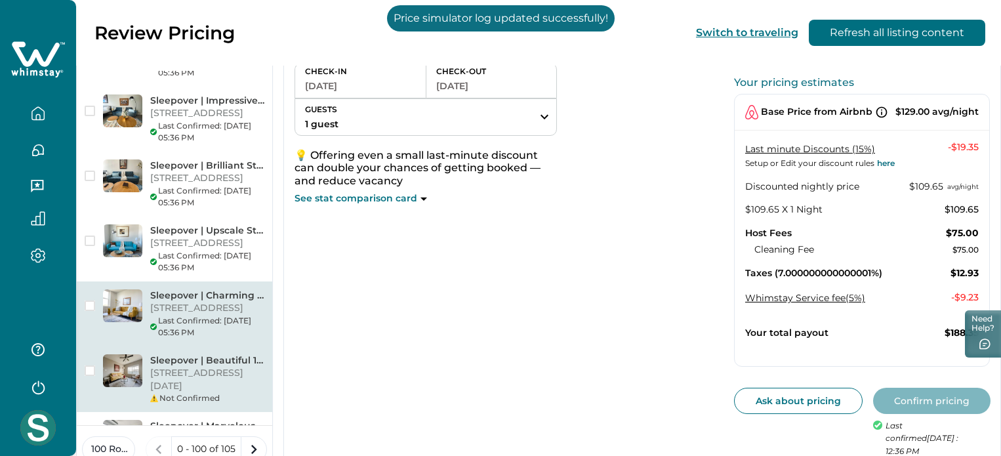
click at [251, 367] on p "[STREET_ADDRESS][DATE]" at bounding box center [207, 380] width 114 height 26
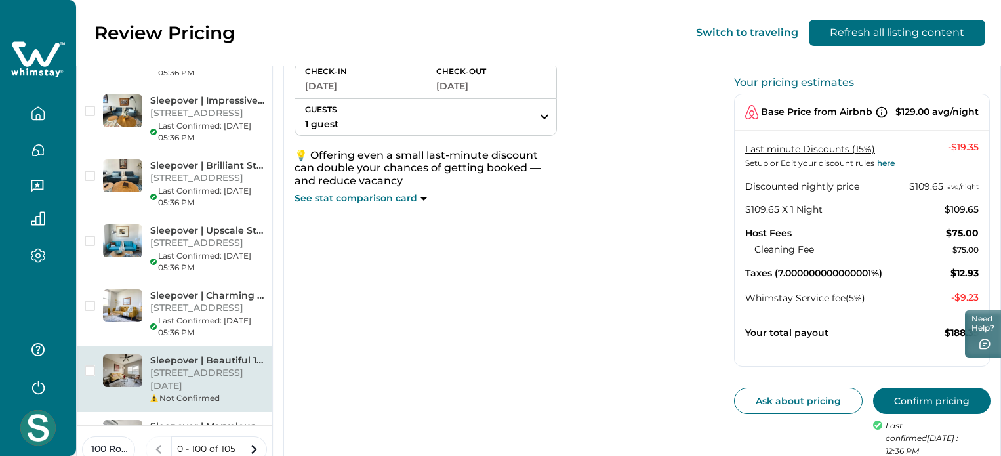
click at [895, 395] on button "Confirm pricing" at bounding box center [931, 401] width 117 height 26
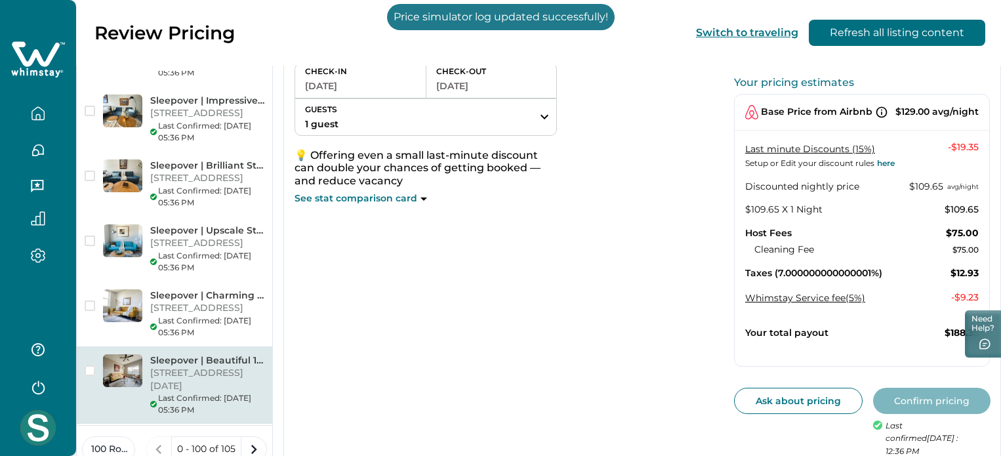
scroll to position [984, 0]
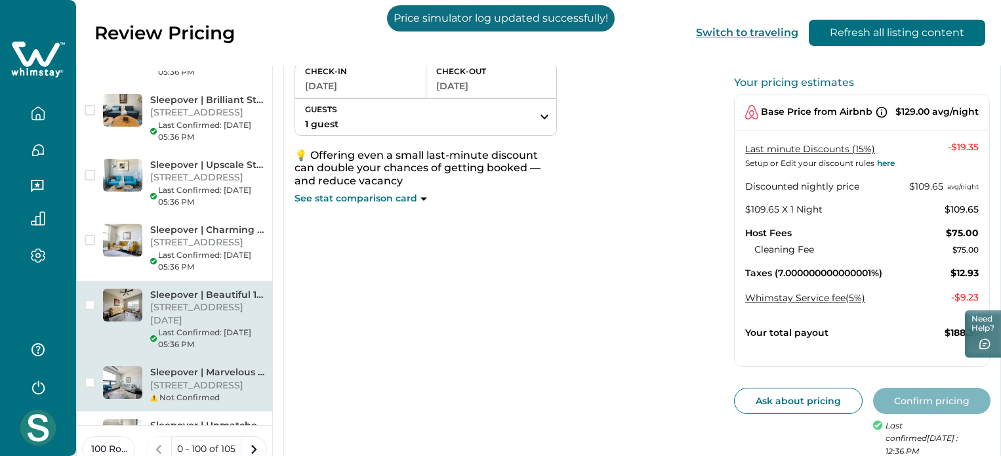
click at [253, 358] on div "Sleepover | Marvelous 1BD/1BA - [GEOGRAPHIC_DATA] [STREET_ADDRESS] Not Confirmed" at bounding box center [175, 384] width 196 height 53
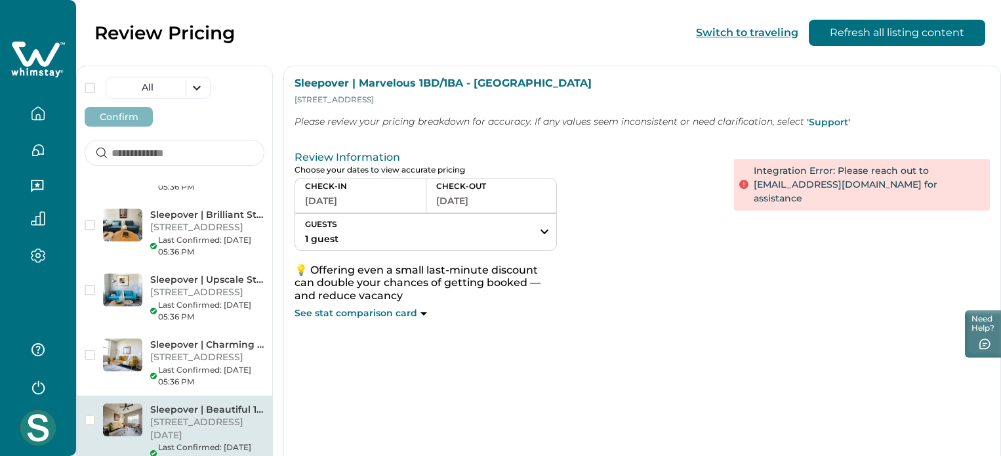
scroll to position [1050, 0]
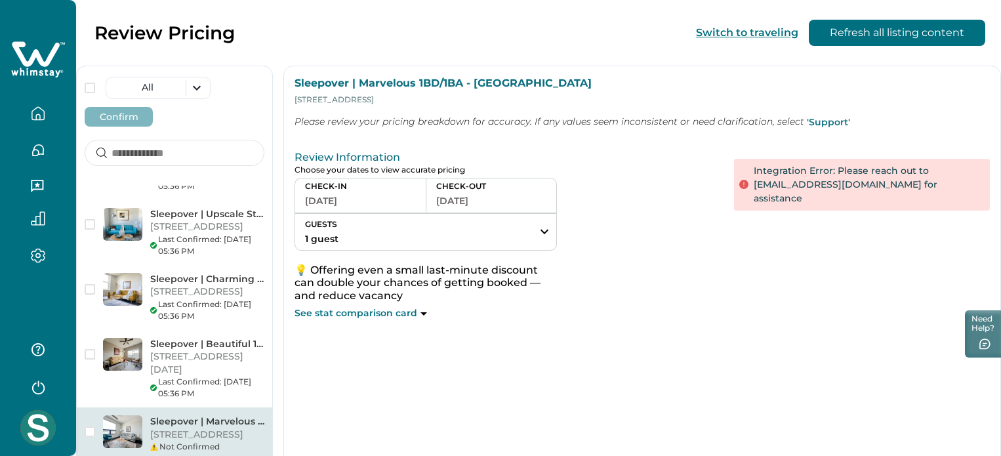
drag, startPoint x: 244, startPoint y: 329, endPoint x: 465, endPoint y: 323, distance: 220.6
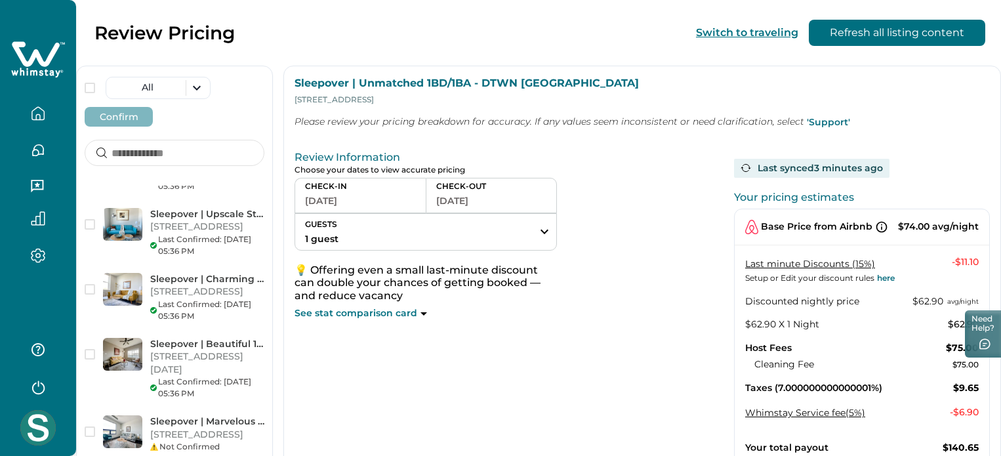
scroll to position [121, 0]
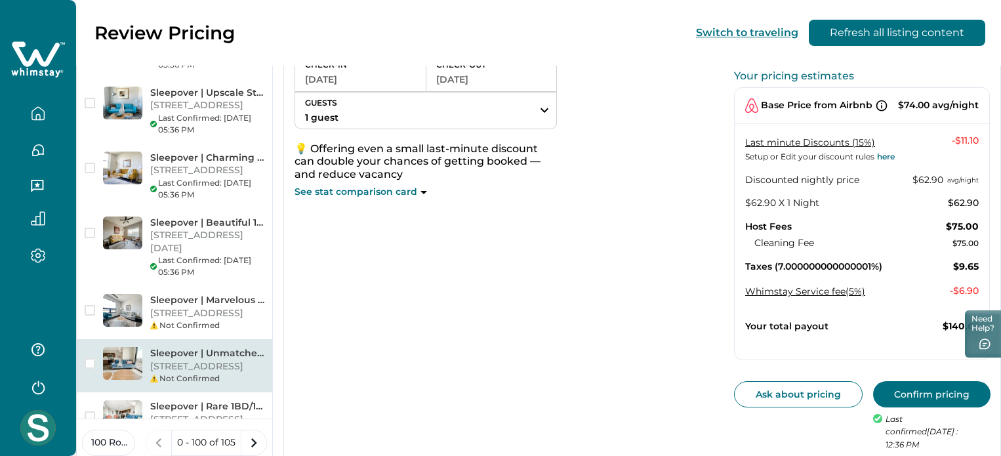
click at [932, 384] on button "Confirm pricing" at bounding box center [931, 394] width 117 height 26
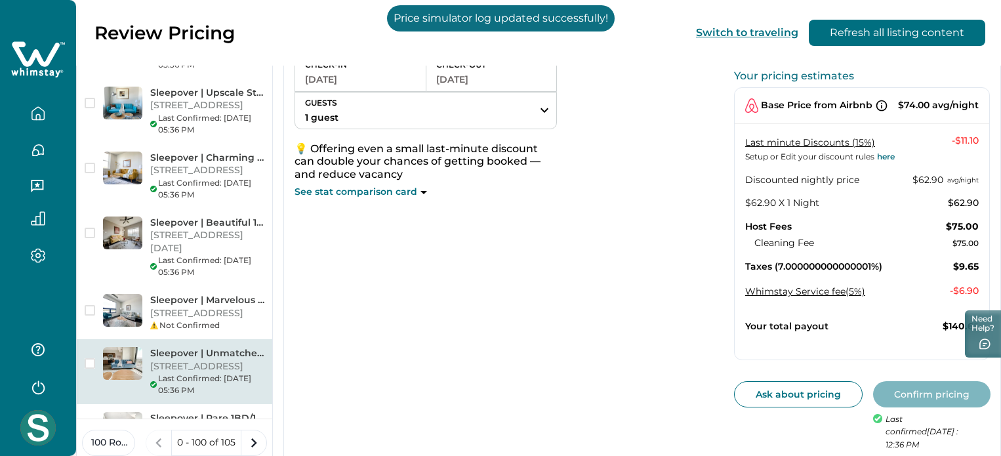
scroll to position [1115, 0]
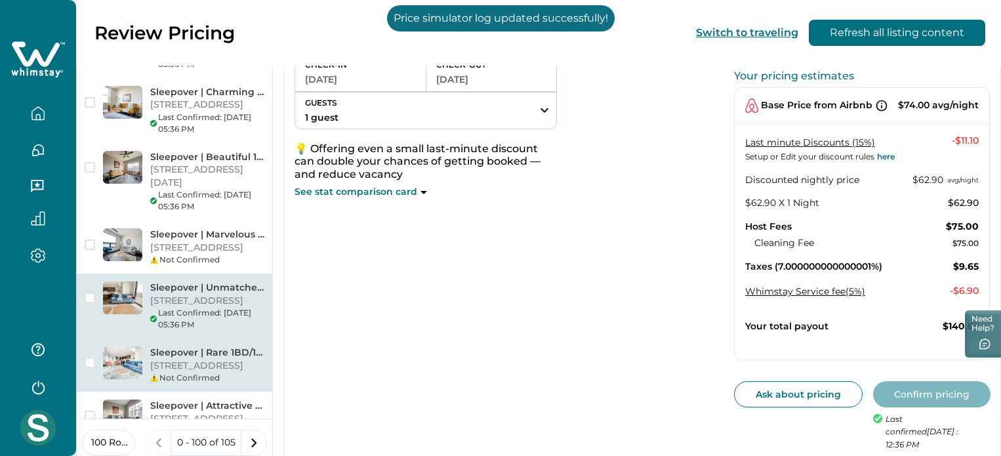
click at [219, 346] on p "Sleepover | Rare 1BD/1BA - Downtown [GEOGRAPHIC_DATA]" at bounding box center [207, 352] width 114 height 13
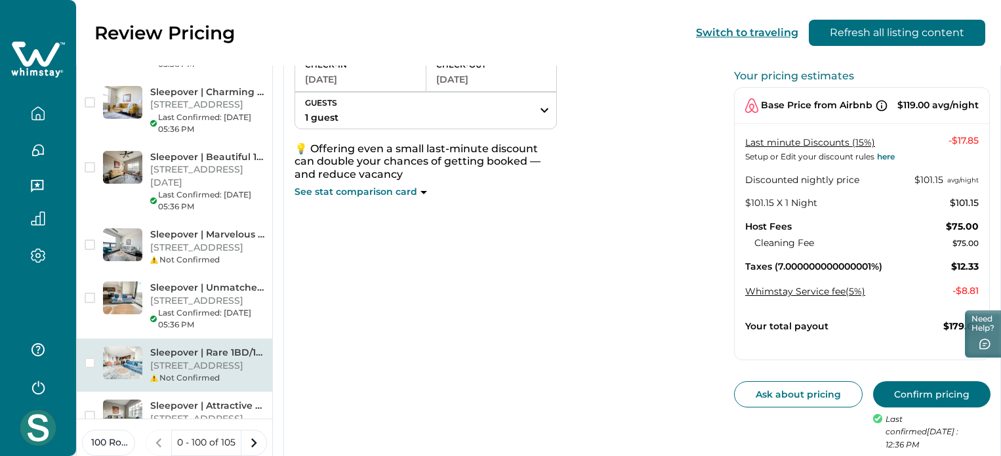
click at [923, 385] on button "Confirm pricing" at bounding box center [931, 394] width 117 height 26
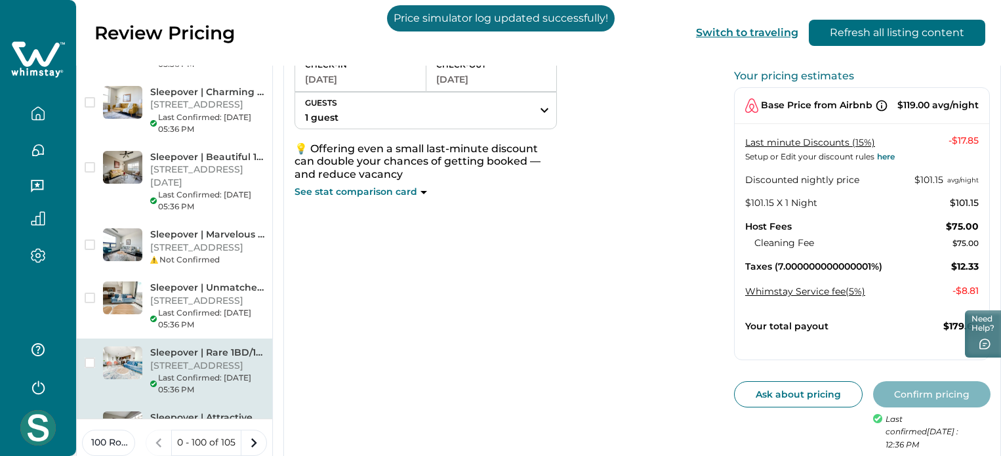
scroll to position [1181, 0]
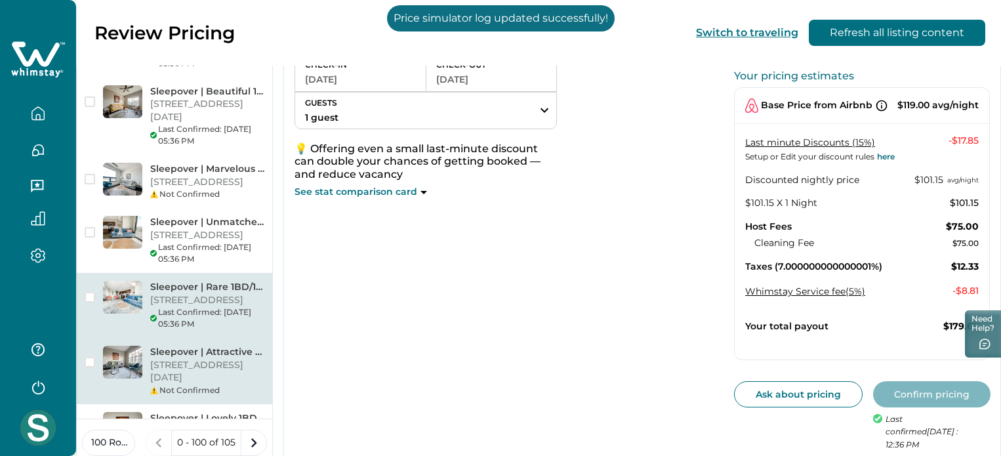
click at [260, 346] on p "Sleepover | Attractive 1BD/1BA+ Gym [GEOGRAPHIC_DATA]" at bounding box center [207, 352] width 114 height 13
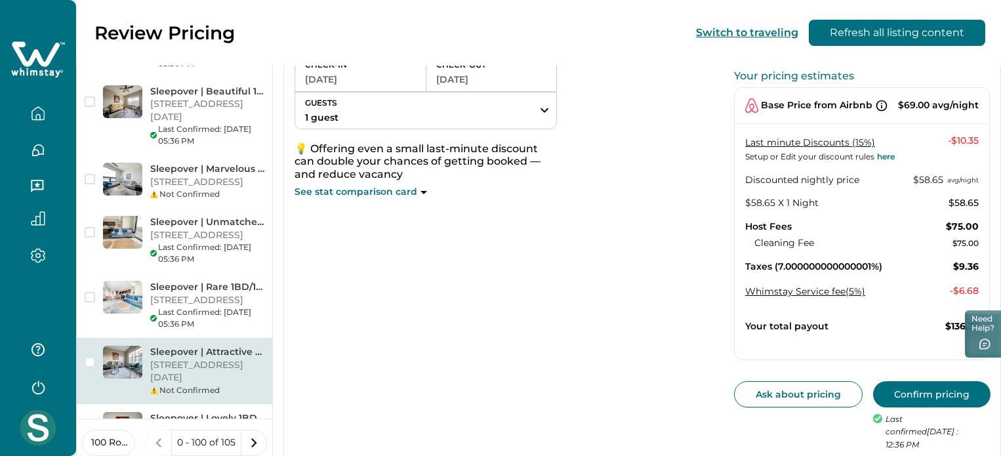
click at [911, 383] on button "Confirm pricing" at bounding box center [931, 394] width 117 height 26
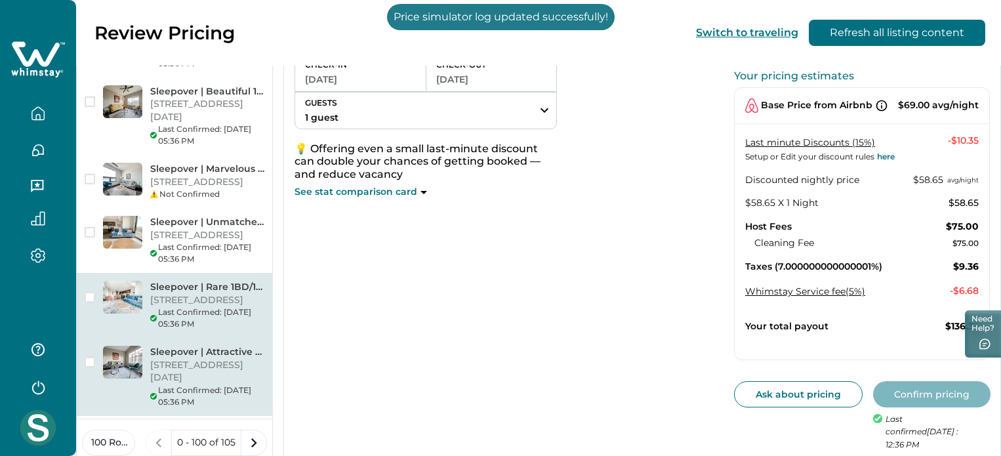
scroll to position [1247, 0]
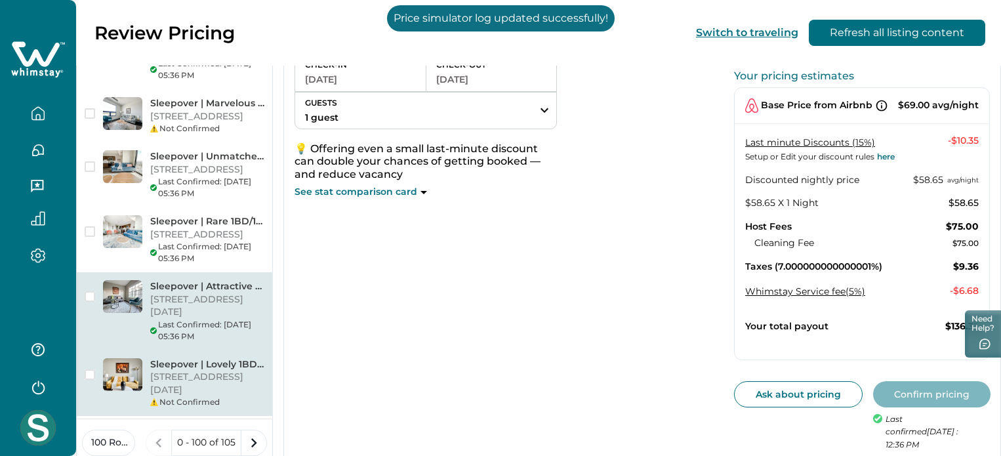
click at [219, 358] on p "Sleepover | Lovely 1BD/1BA + Gym - [GEOGRAPHIC_DATA]" at bounding box center [207, 364] width 114 height 13
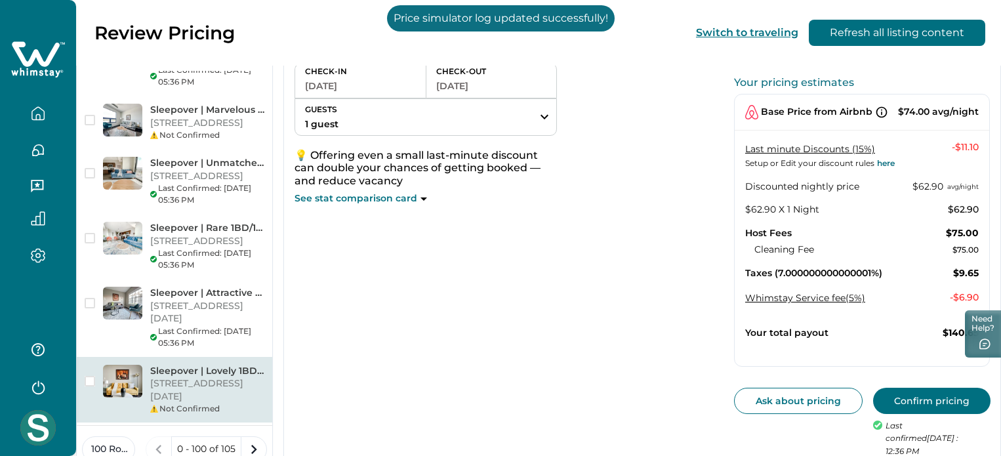
scroll to position [121, 0]
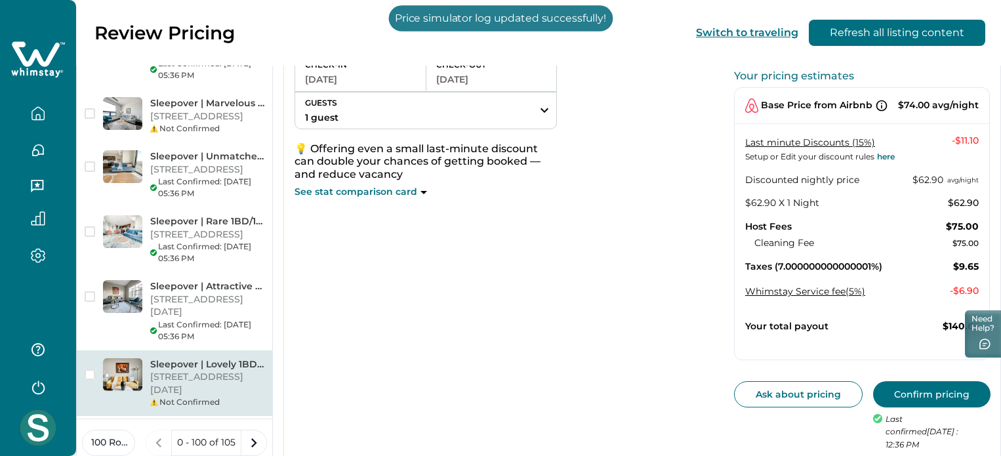
drag, startPoint x: 918, startPoint y: 383, endPoint x: 909, endPoint y: 388, distance: 10.0
click at [918, 383] on button "Confirm pricing" at bounding box center [931, 394] width 117 height 26
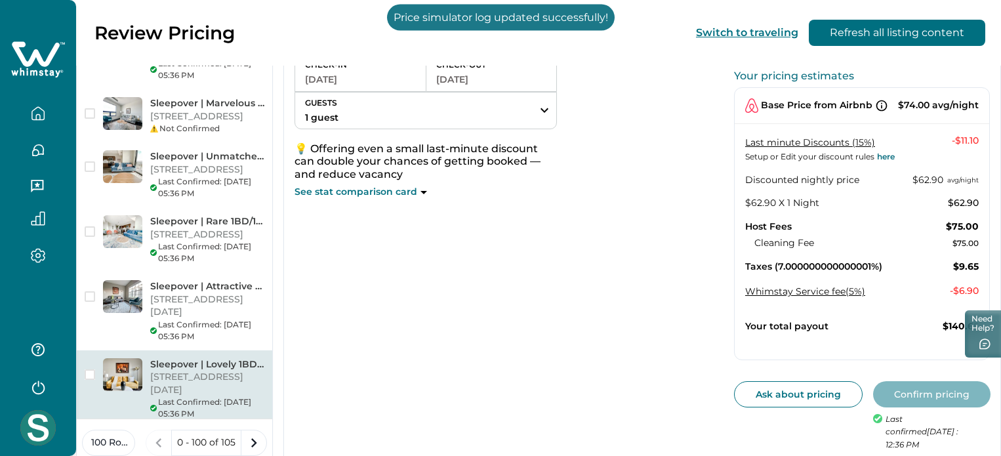
scroll to position [1312, 0]
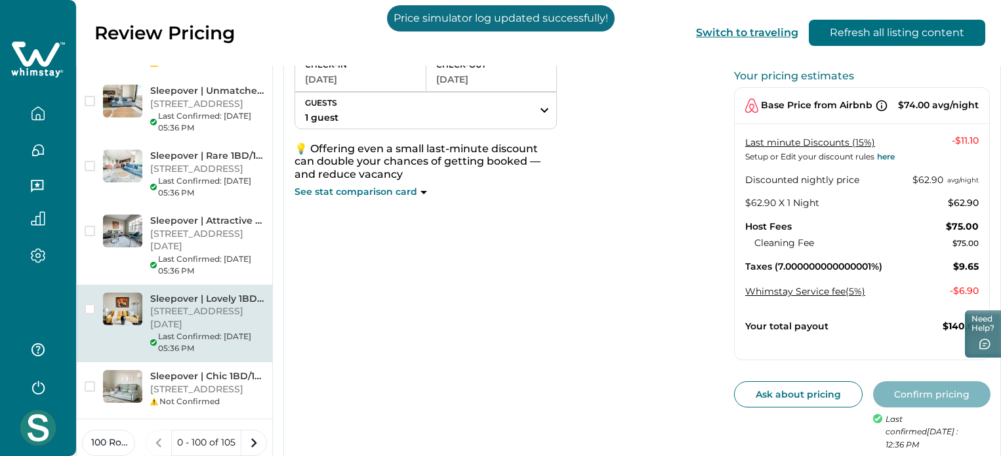
click at [264, 383] on p "[STREET_ADDRESS]" at bounding box center [207, 389] width 114 height 13
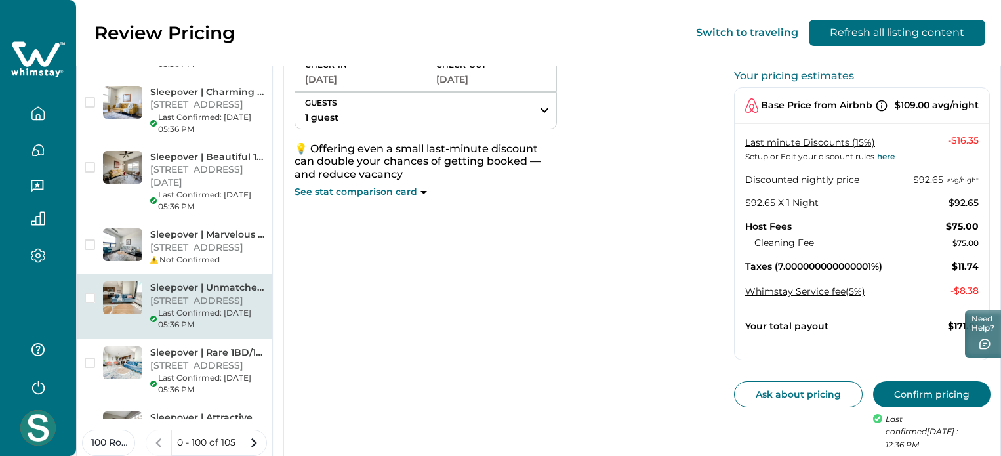
scroll to position [1050, 0]
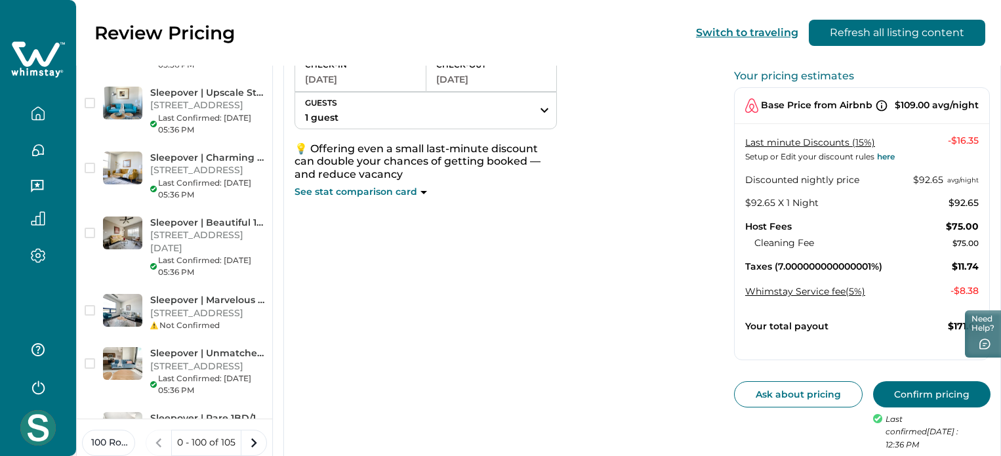
drag, startPoint x: 238, startPoint y: 152, endPoint x: 591, endPoint y: 157, distance: 353.7
click at [238, 307] on p "[STREET_ADDRESS]" at bounding box center [207, 313] width 114 height 13
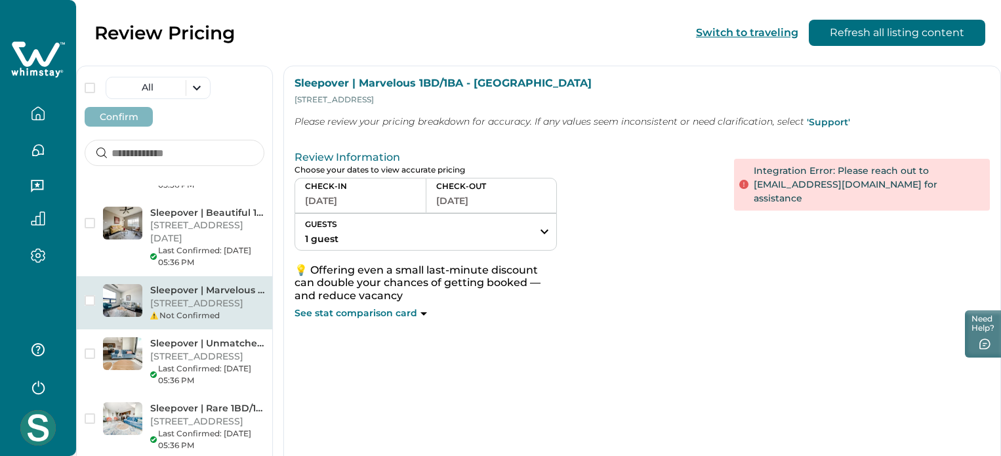
scroll to position [1378, 0]
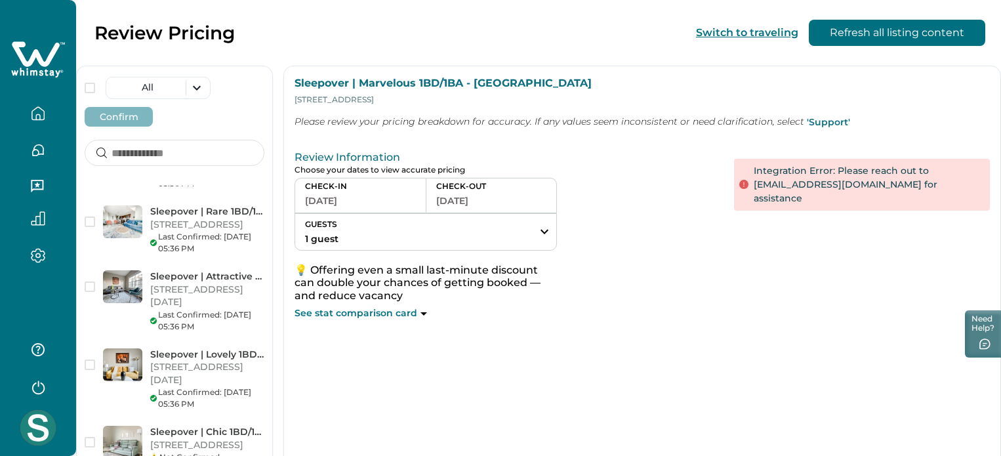
drag, startPoint x: 222, startPoint y: 249, endPoint x: 502, endPoint y: 270, distance: 281.0
click at [222, 418] on div "Sleepover | Chic 1BD/1BA - [GEOGRAPHIC_DATA] [STREET_ADDRESS] Not Confirmed" at bounding box center [175, 444] width 196 height 53
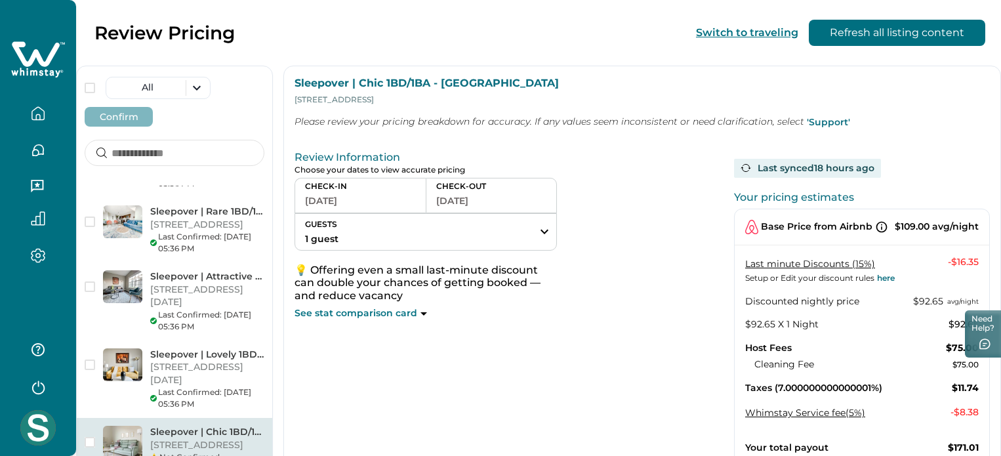
scroll to position [121, 0]
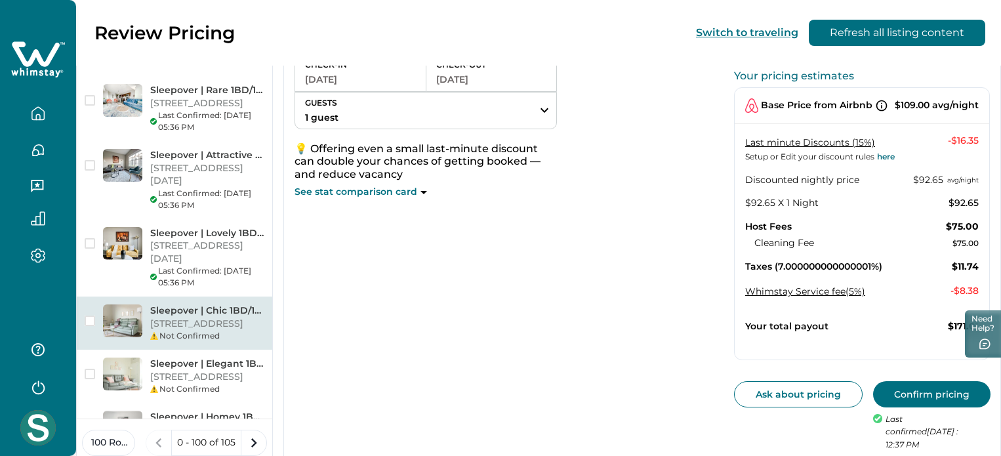
click at [919, 385] on button "Confirm pricing" at bounding box center [931, 394] width 117 height 26
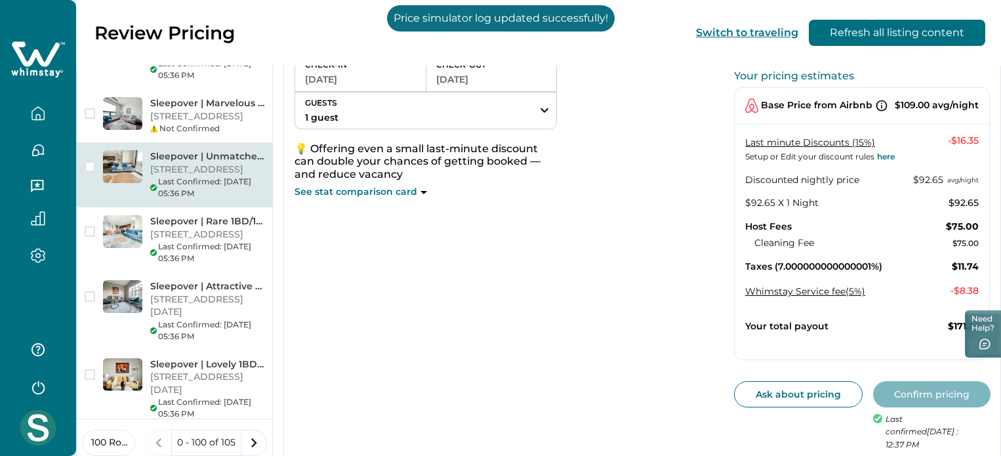
scroll to position [1181, 0]
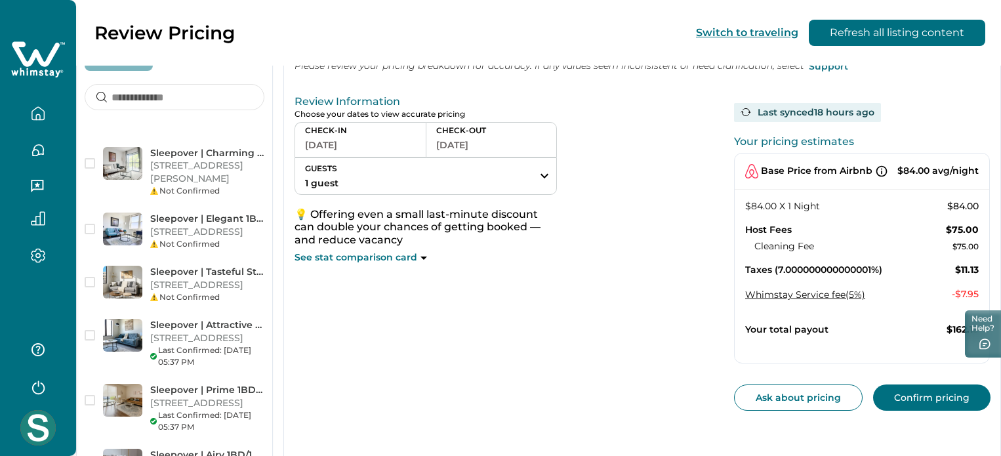
scroll to position [2550, 0]
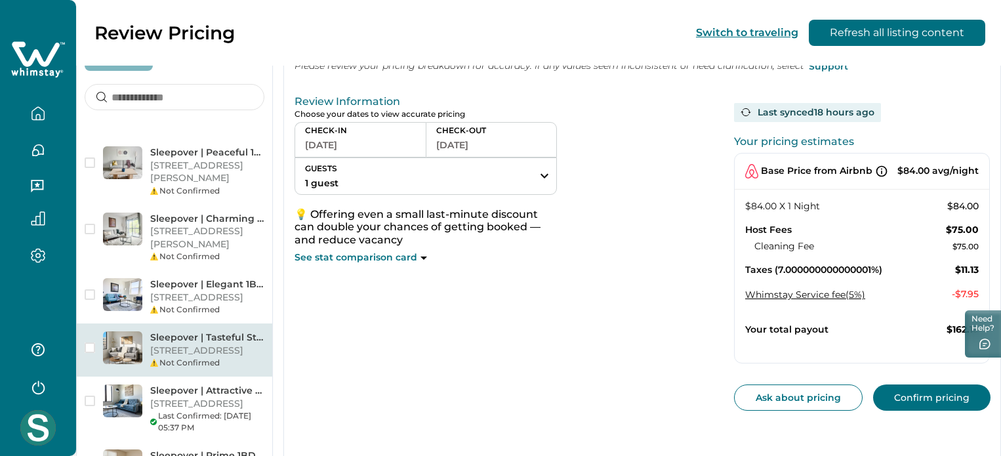
click at [249, 344] on p "[STREET_ADDRESS]" at bounding box center [207, 350] width 114 height 13
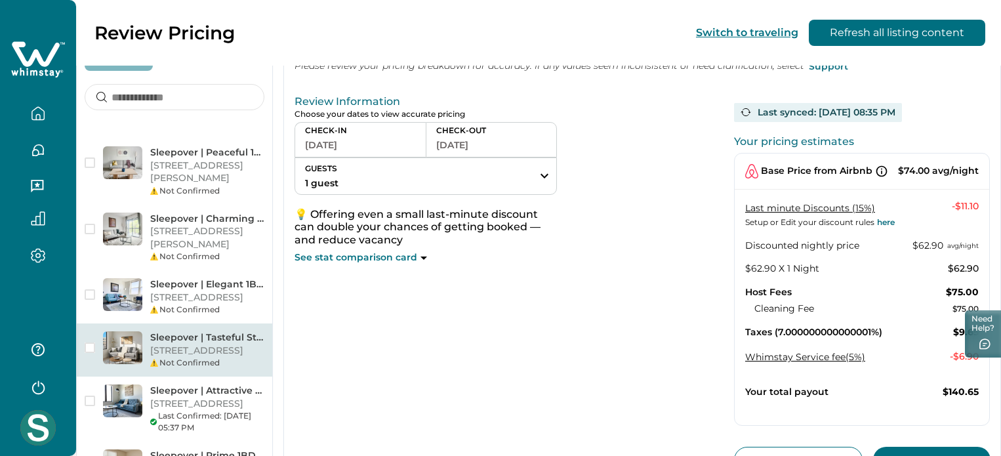
click at [919, 447] on button "Confirm pricing" at bounding box center [931, 460] width 117 height 26
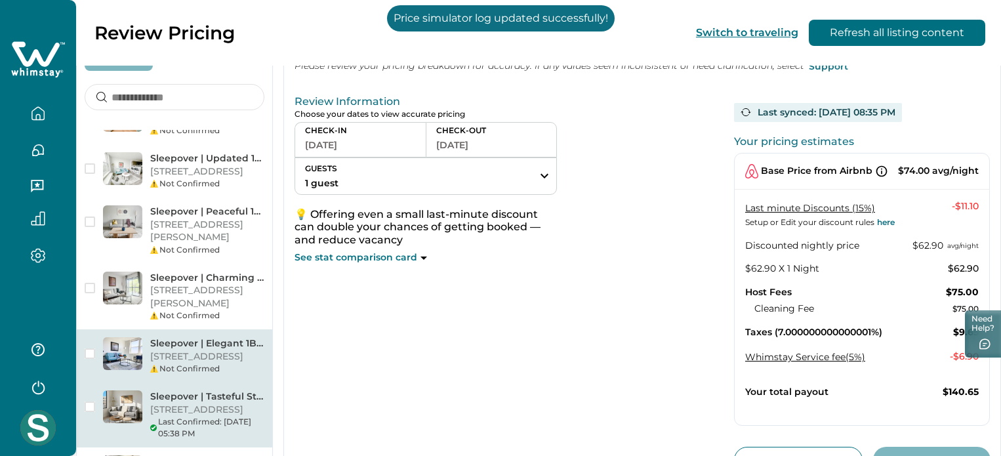
click at [253, 337] on p "Sleepover | Elegant 1BD/1BA + Gym - [GEOGRAPHIC_DATA]" at bounding box center [207, 343] width 114 height 13
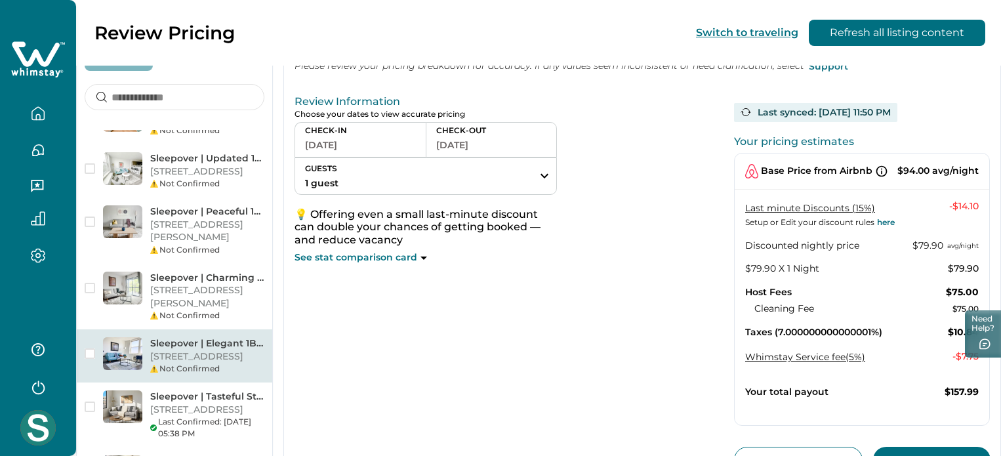
click at [892, 453] on button "Confirm pricing" at bounding box center [931, 460] width 117 height 26
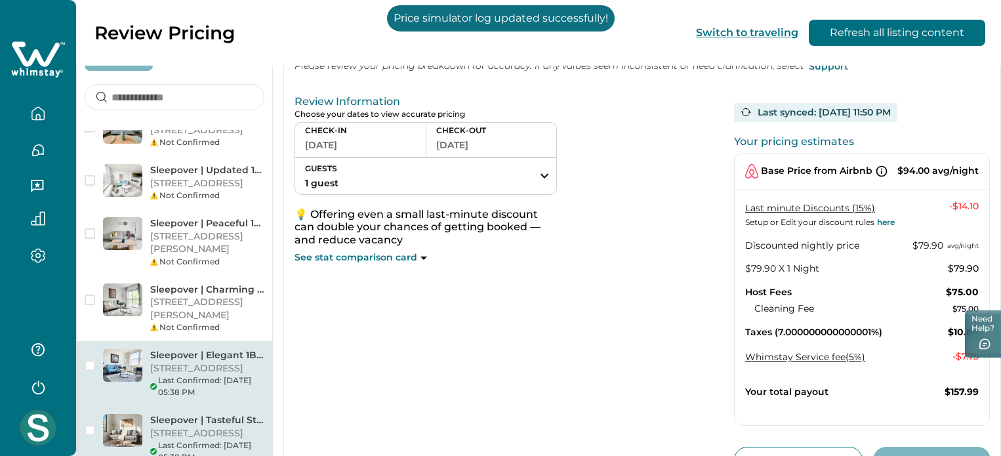
scroll to position [2419, 0]
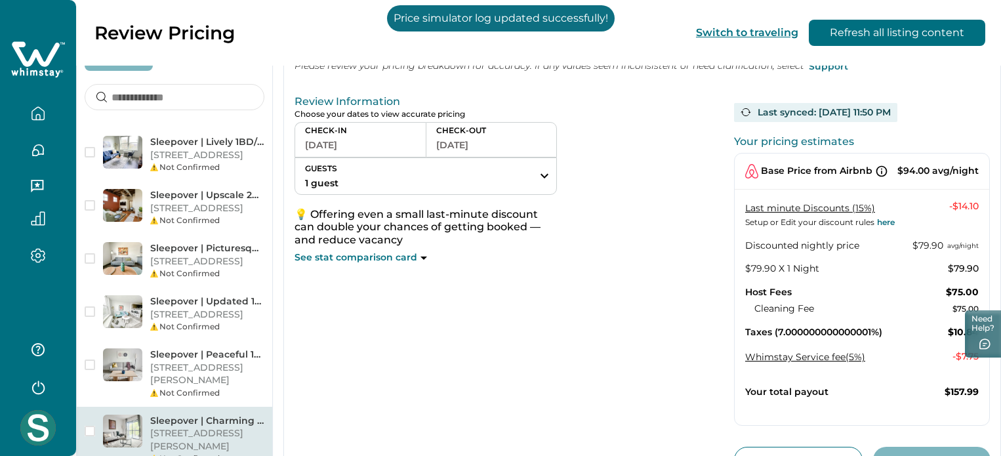
click at [242, 427] on p "[STREET_ADDRESS][PERSON_NAME]" at bounding box center [207, 440] width 114 height 26
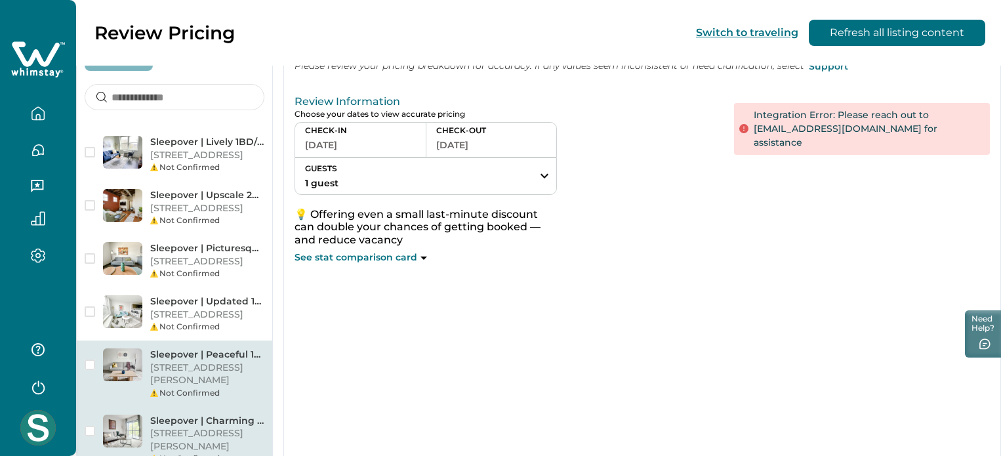
click at [249, 362] on p "[STREET_ADDRESS][PERSON_NAME]" at bounding box center [207, 375] width 114 height 26
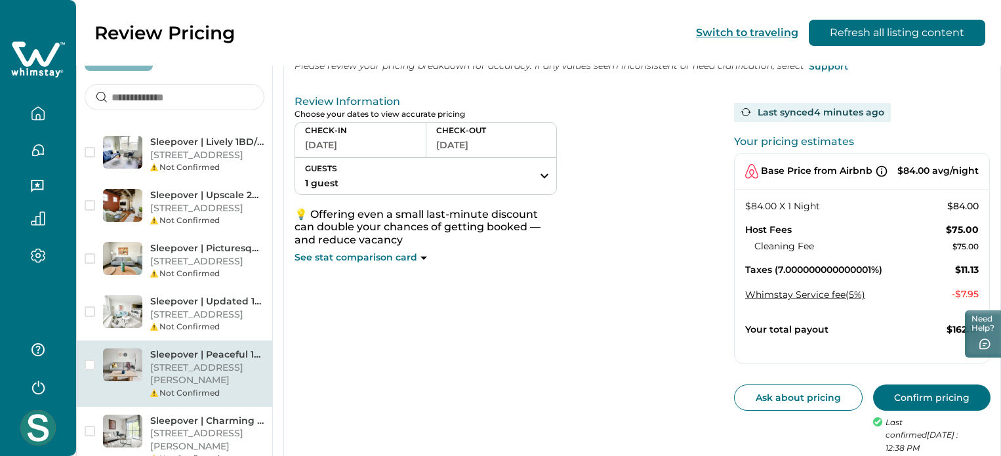
click at [887, 395] on button "Confirm pricing" at bounding box center [931, 398] width 117 height 26
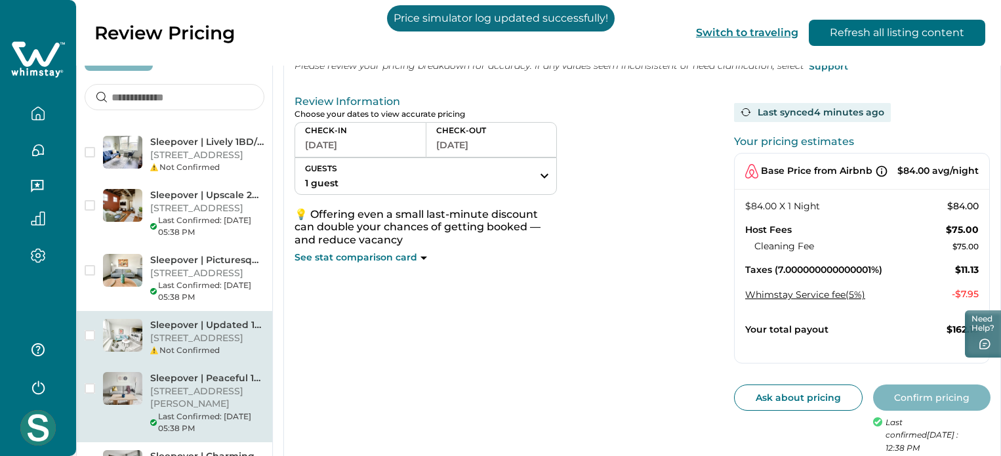
scroll to position [2288, 0]
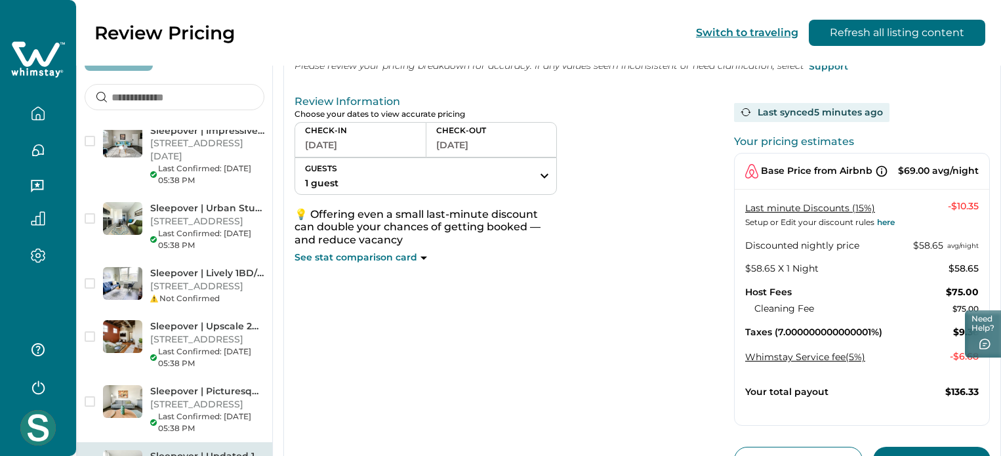
click at [905, 447] on button "Confirm pricing" at bounding box center [931, 460] width 117 height 26
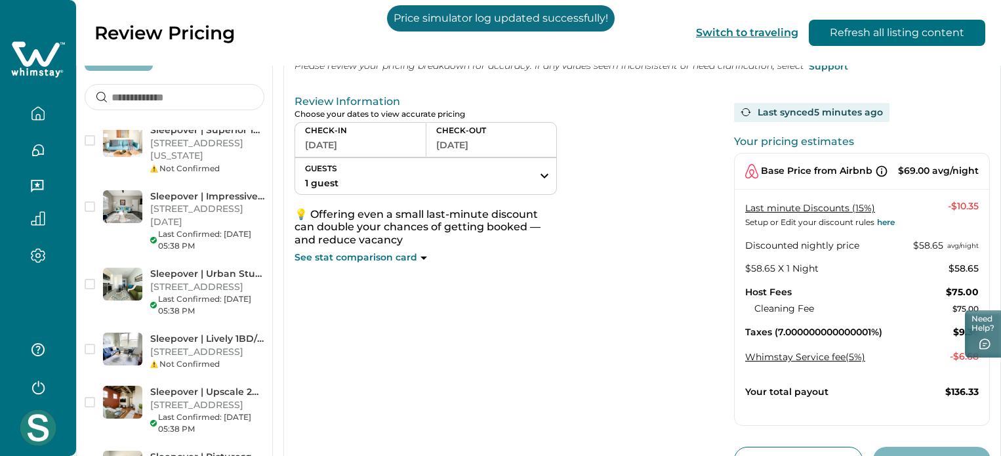
scroll to position [2091, 0]
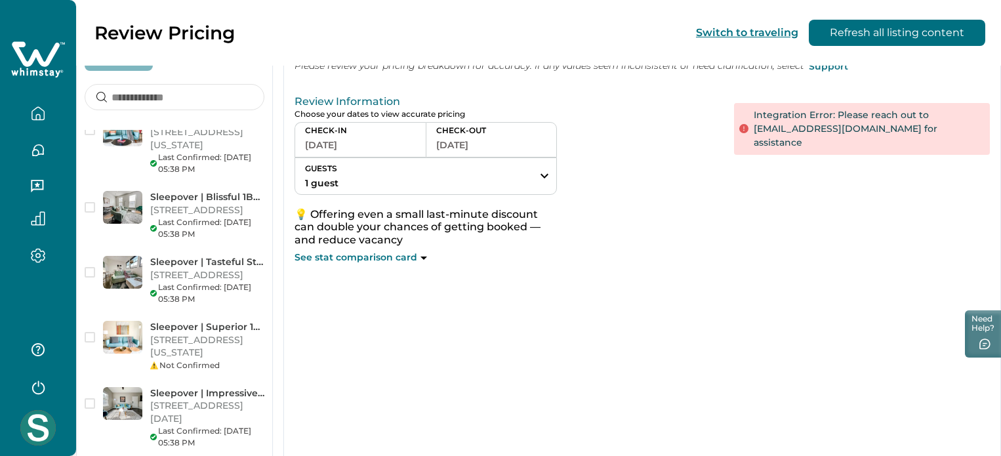
scroll to position [1960, 0]
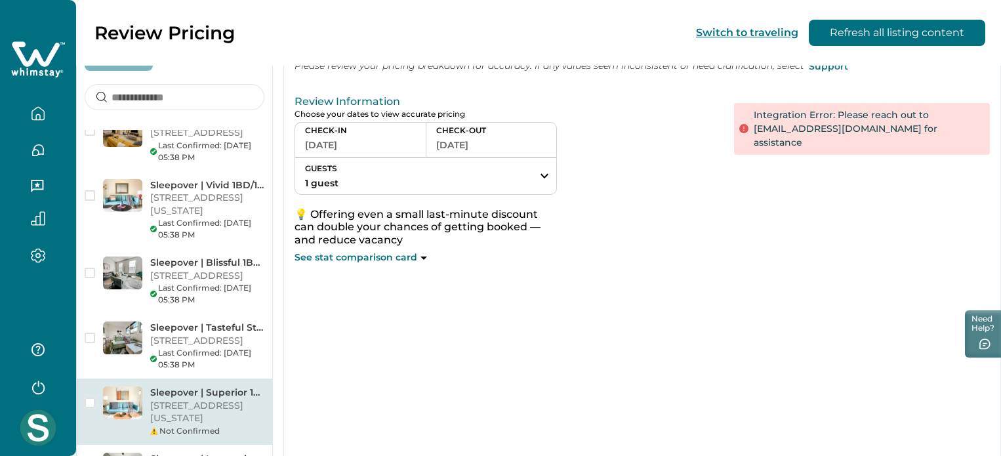
click at [237, 386] on p "Sleepover | Superior 1BD/1BA + Balcony - OKC" at bounding box center [207, 392] width 114 height 13
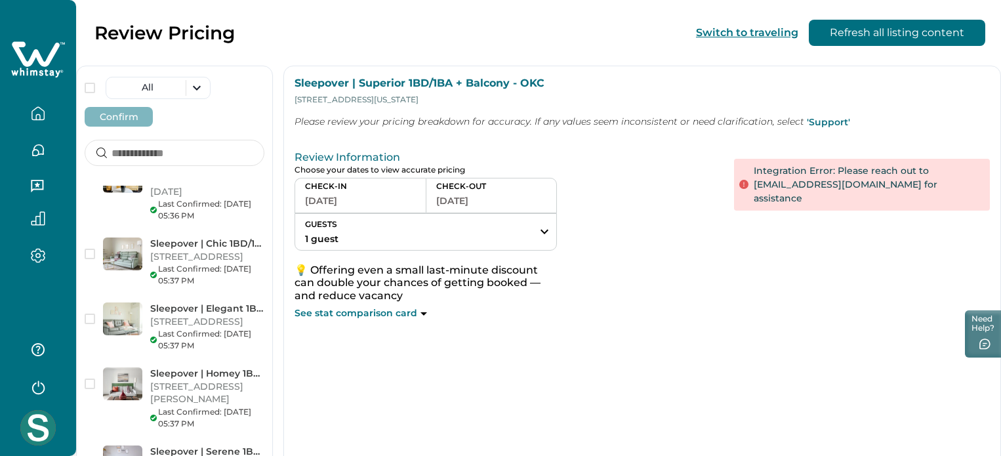
scroll to position [1369, 0]
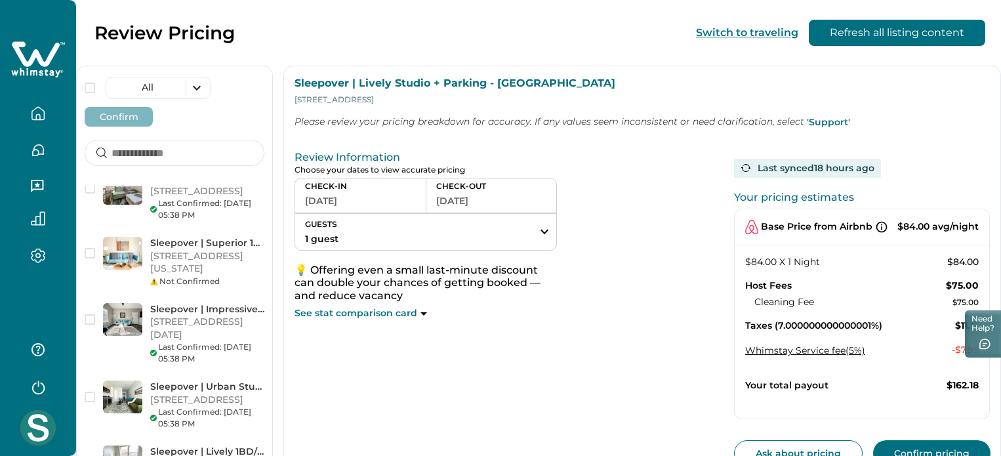
scroll to position [115, 0]
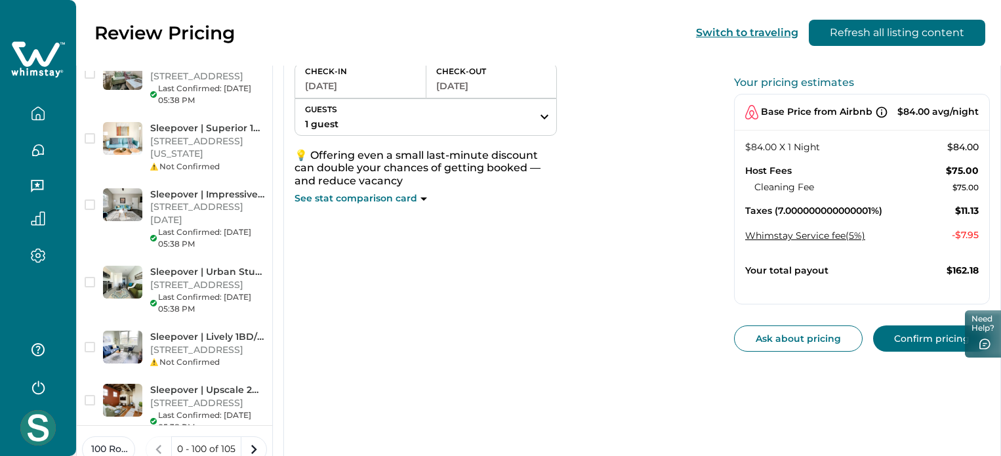
click at [908, 332] on button "Confirm pricing" at bounding box center [931, 338] width 117 height 26
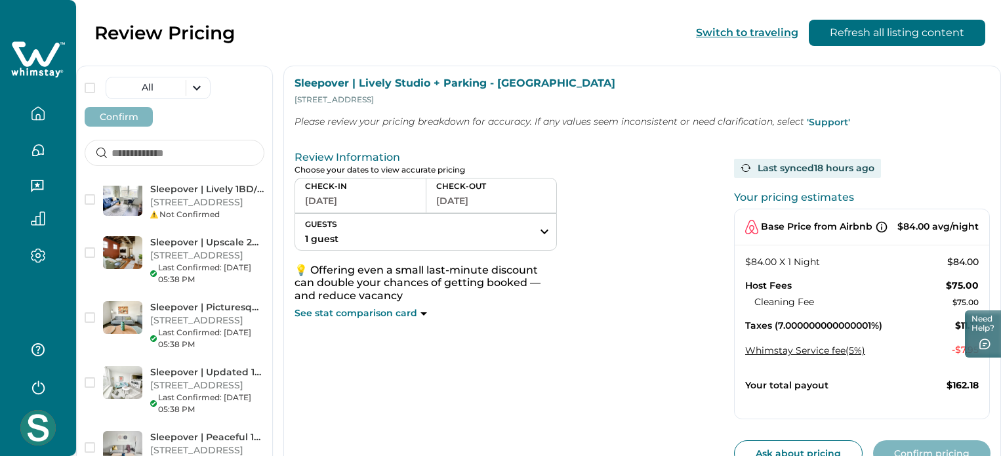
scroll to position [2821, 0]
